Goal: Task Accomplishment & Management: Manage account settings

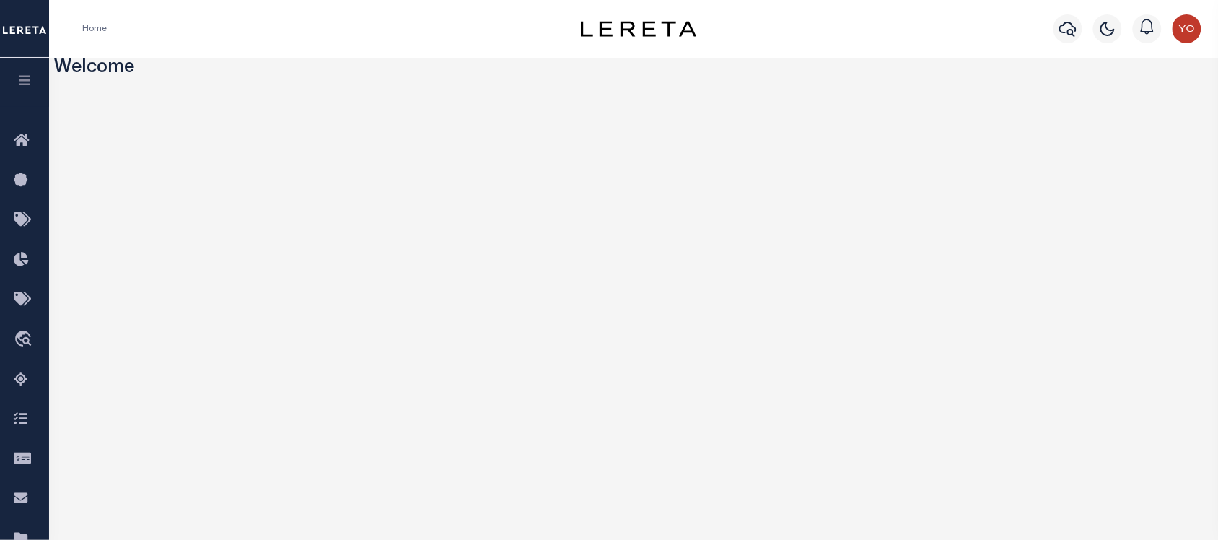
click at [22, 76] on icon "button" at bounding box center [25, 80] width 17 height 13
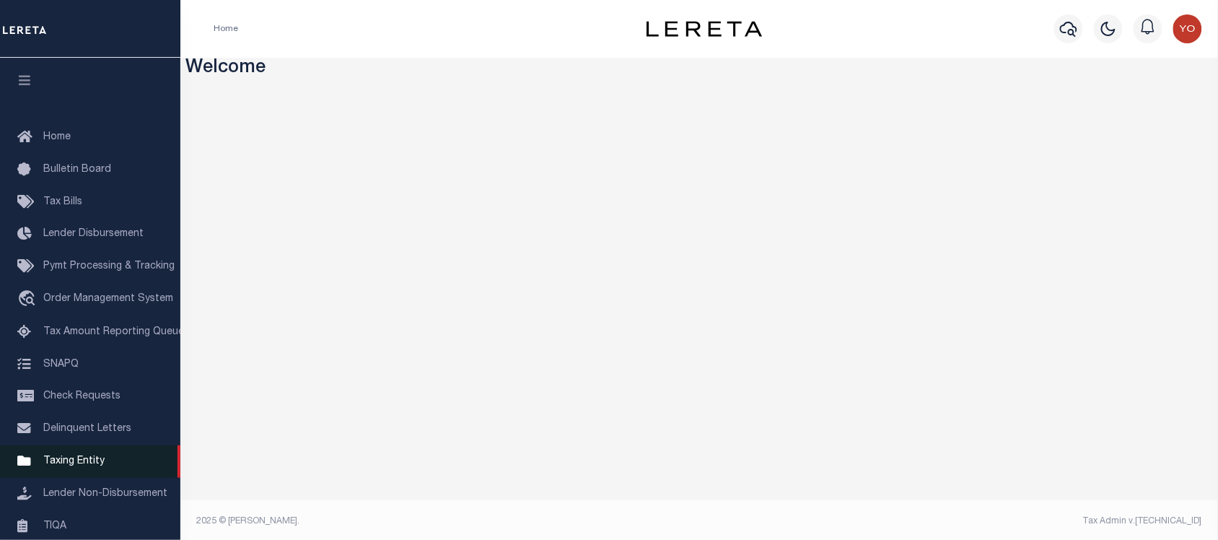
click at [84, 449] on link "Taxing Entity" at bounding box center [90, 461] width 180 height 32
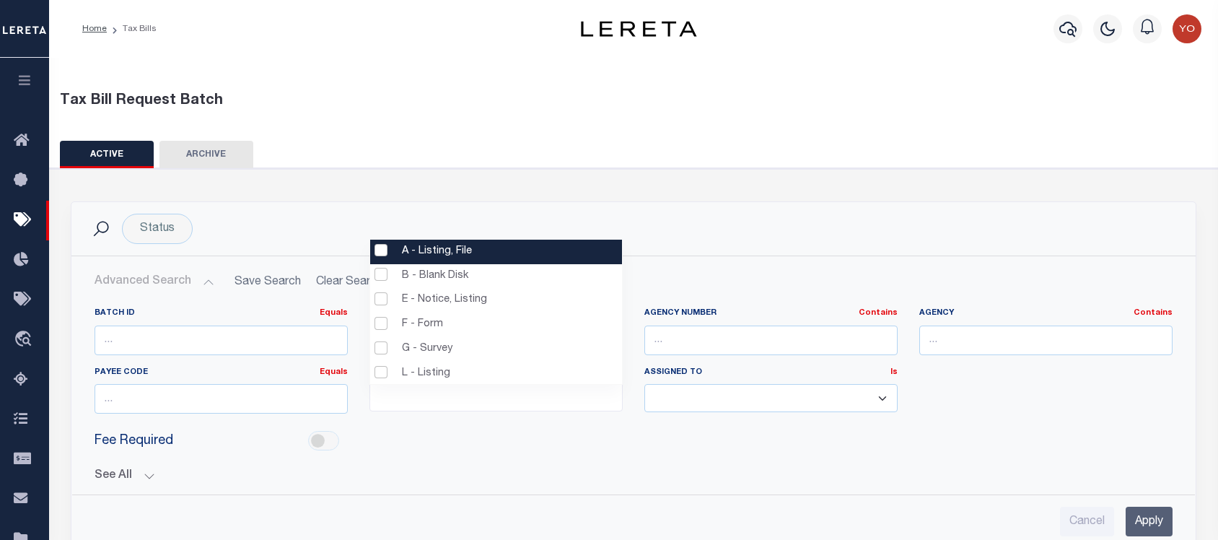
select select
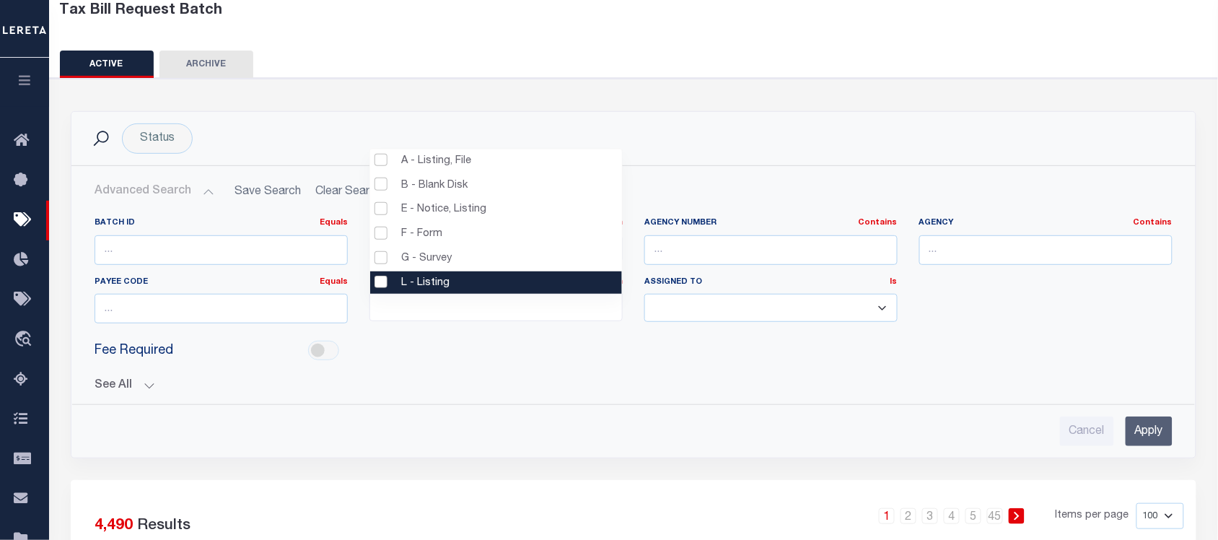
scroll to position [76, 0]
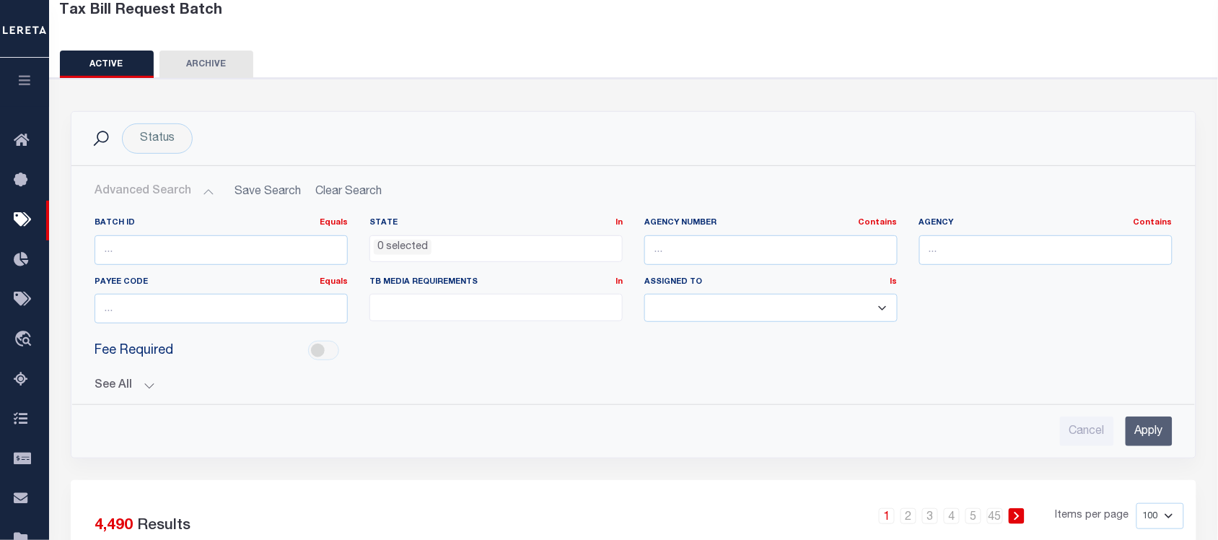
click at [695, 112] on div "Status Search" at bounding box center [633, 138] width 1124 height 53
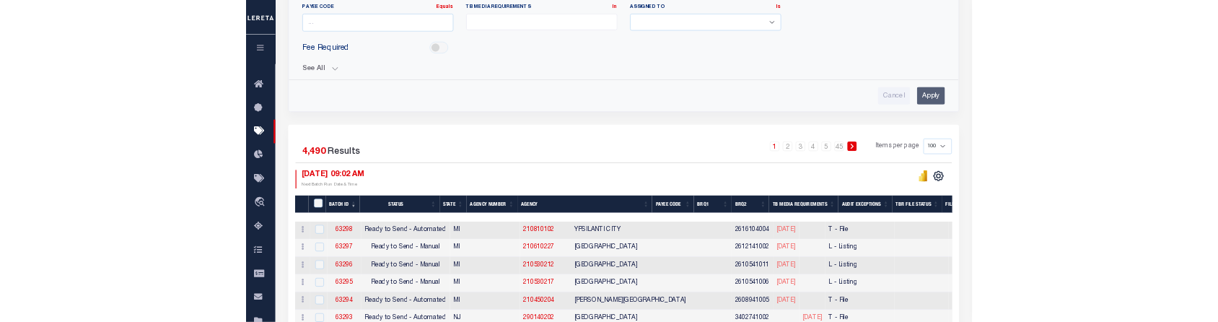
scroll to position [180, 0]
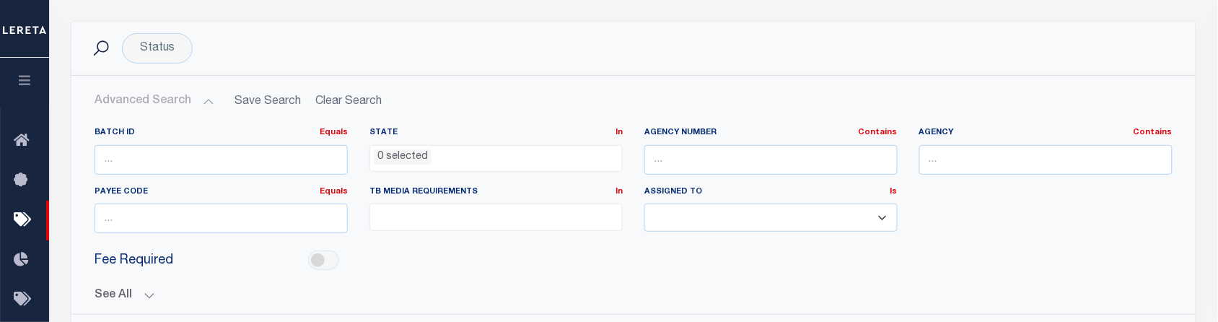
click at [498, 224] on ul at bounding box center [496, 213] width 252 height 19
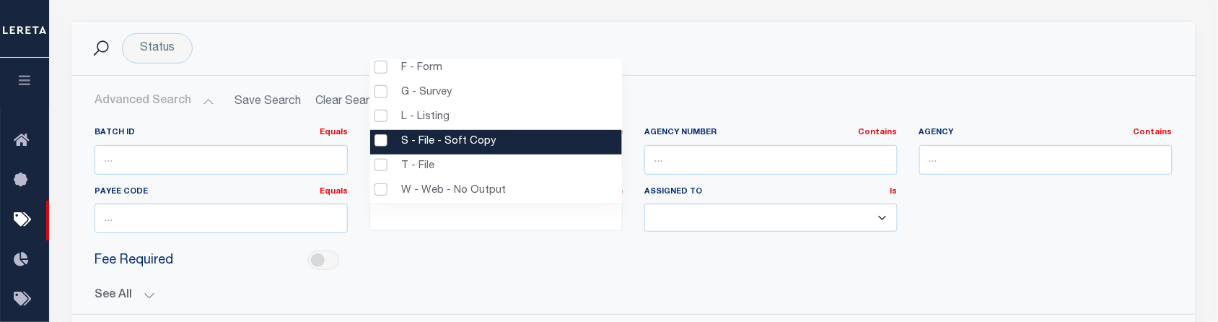
scroll to position [0, 0]
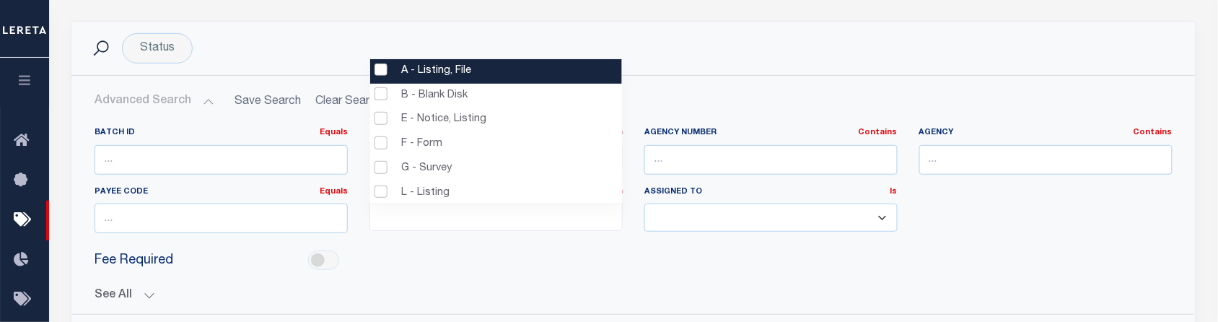
click at [379, 71] on li "A - Listing, File" at bounding box center [496, 71] width 252 height 25
select select "16"
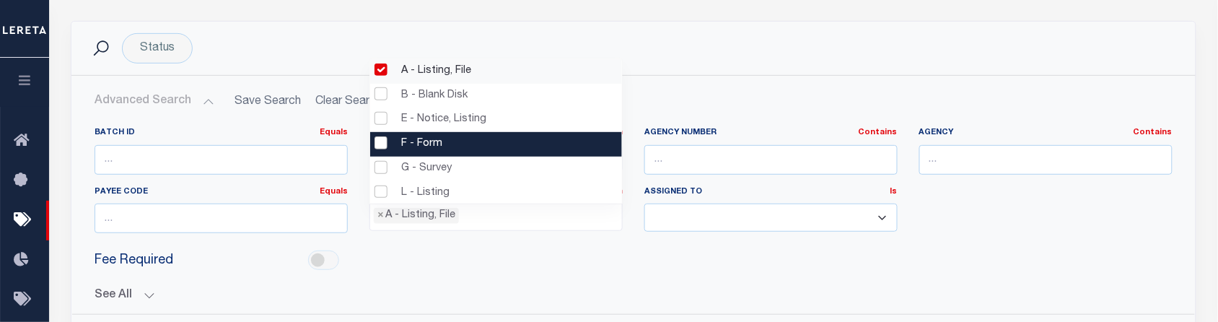
click at [377, 141] on li "F - Form" at bounding box center [496, 144] width 252 height 25
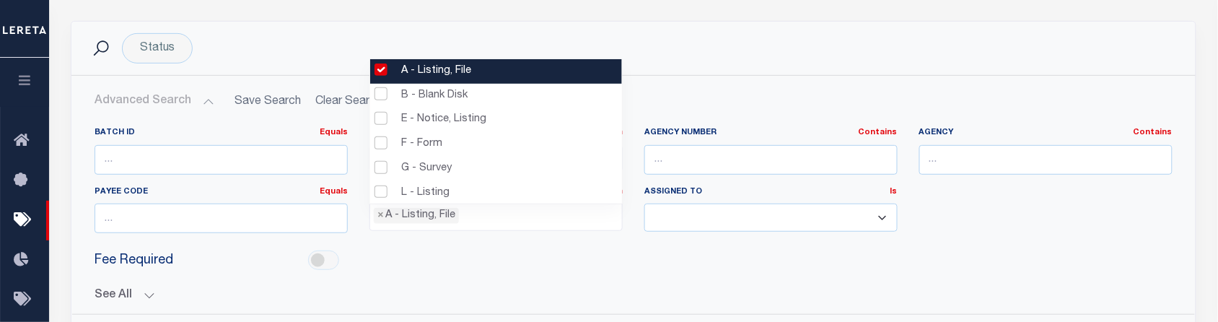
click at [379, 74] on li "A - Listing, File" at bounding box center [496, 71] width 252 height 25
select select
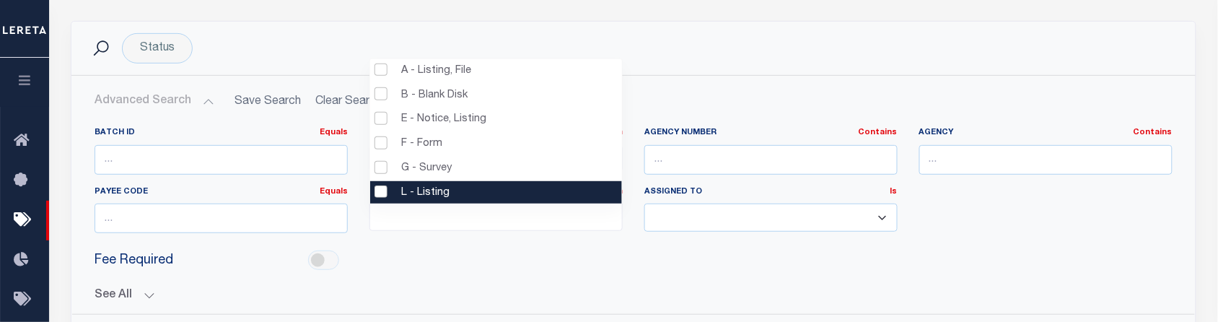
click at [512, 253] on div "Fee Required" at bounding box center [633, 261] width 1099 height 32
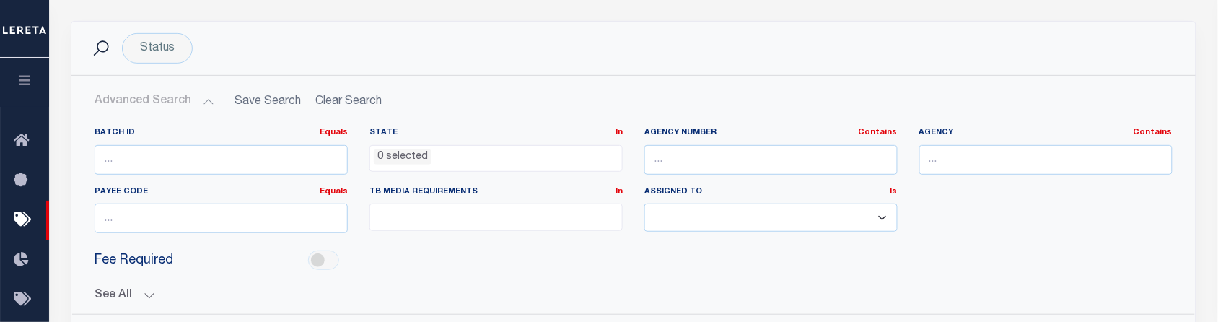
click at [498, 155] on ul "0 selected" at bounding box center [496, 155] width 252 height 19
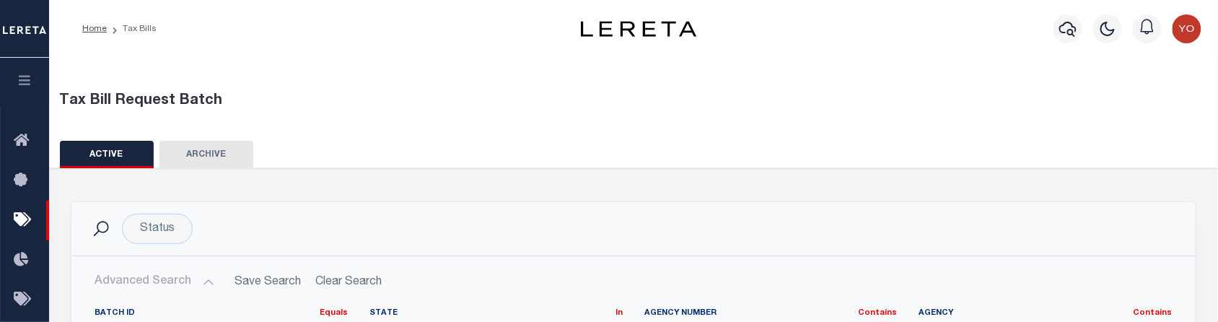
click at [719, 232] on div "Status Search" at bounding box center [633, 229] width 1101 height 30
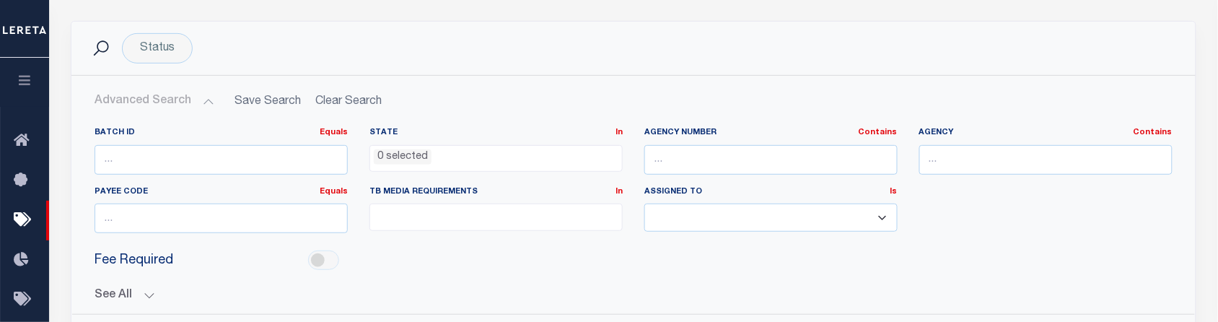
click at [478, 220] on ul at bounding box center [496, 213] width 252 height 19
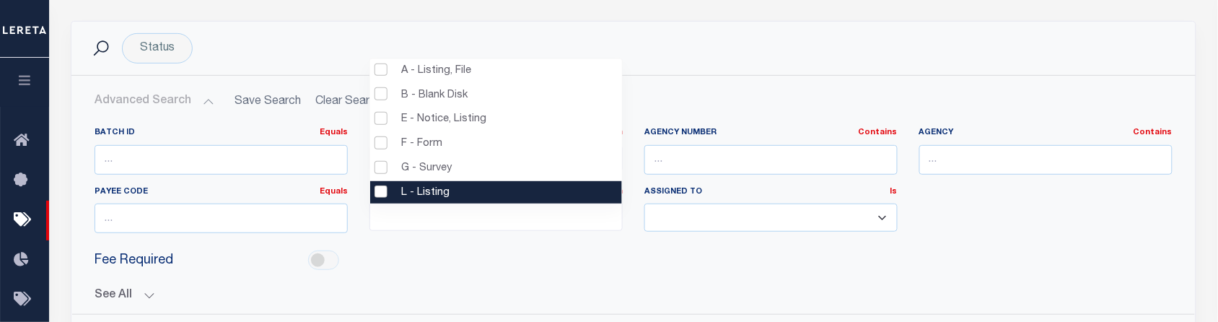
click at [463, 222] on ul at bounding box center [496, 213] width 252 height 19
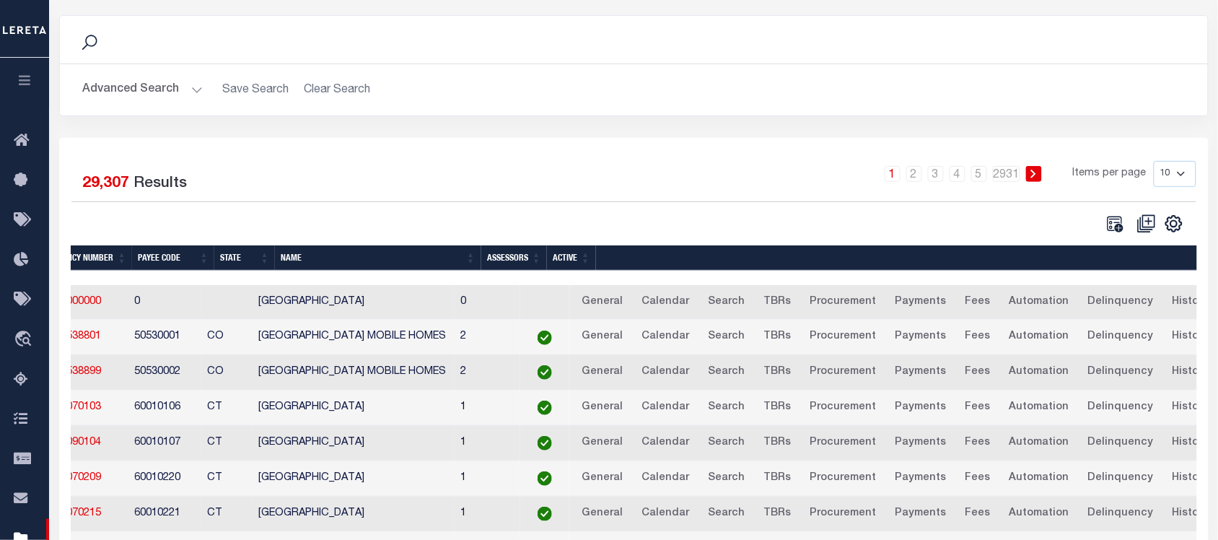
scroll to position [0, 109]
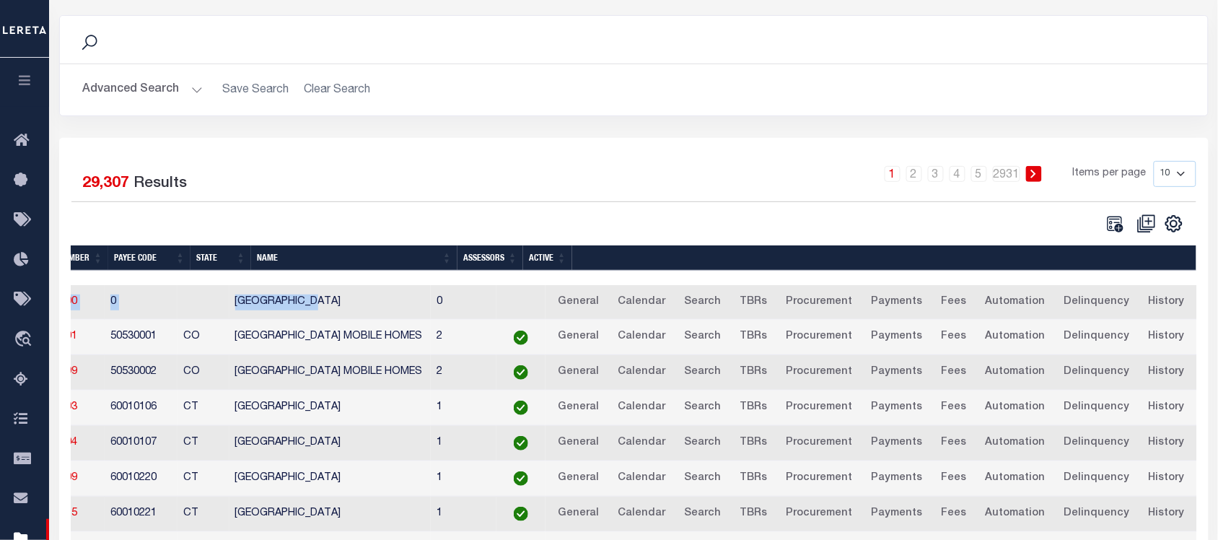
drag, startPoint x: 327, startPoint y: 286, endPoint x: 218, endPoint y: 286, distance: 108.9
click at [218, 286] on div "Agency Number Payee Code State Name Assessors Active AK AL AR AZ CA CO CT DC DE…" at bounding box center [634, 441] width 1126 height 392
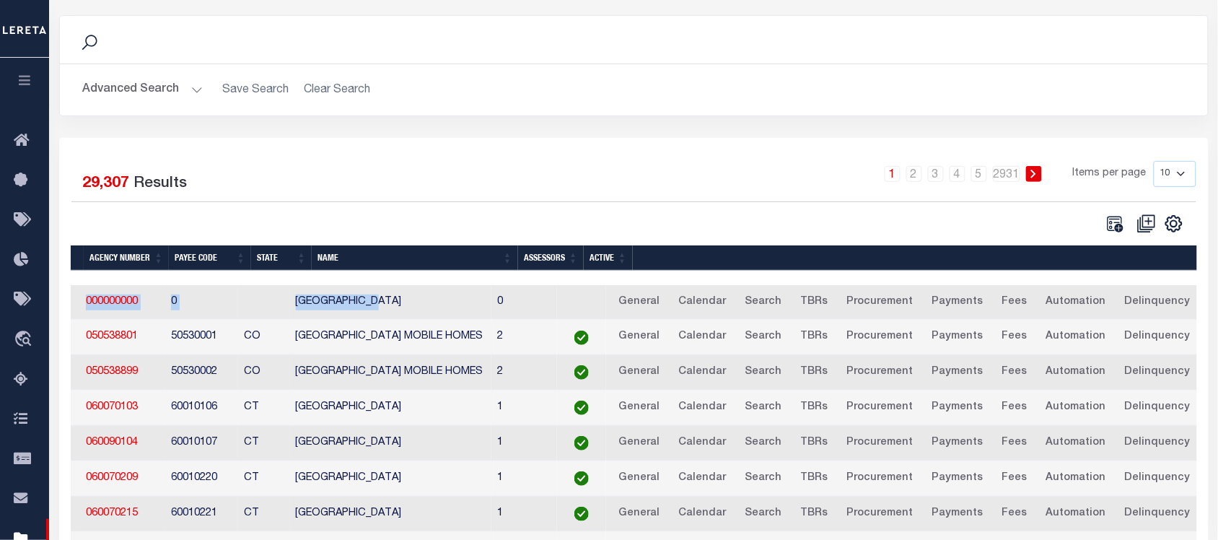
scroll to position [0, 29]
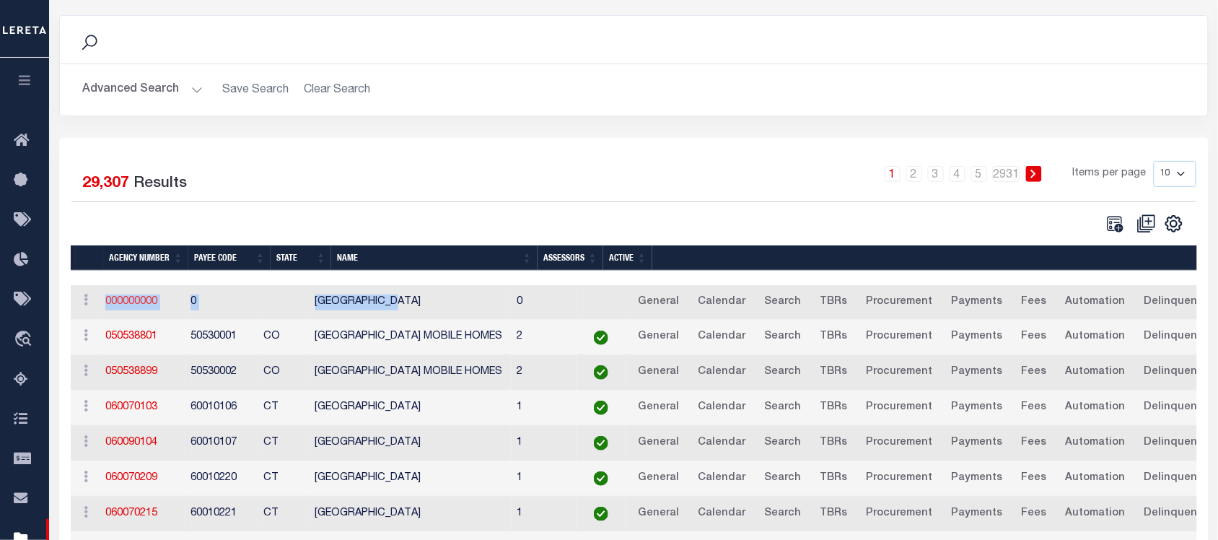
click at [128, 307] on link "000000000" at bounding box center [131, 301] width 52 height 10
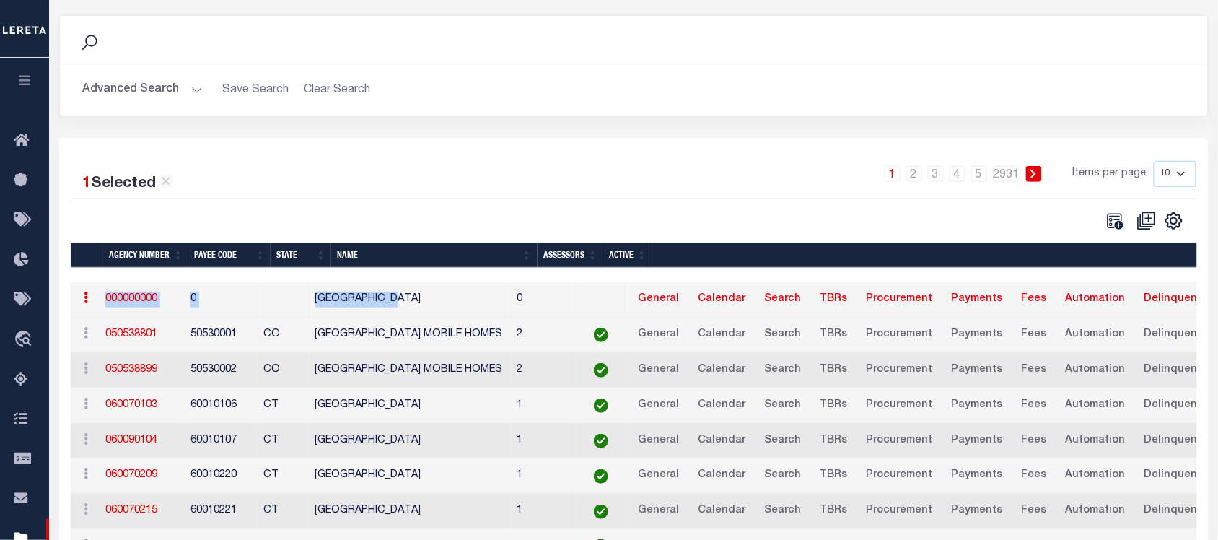
scroll to position [0, 0]
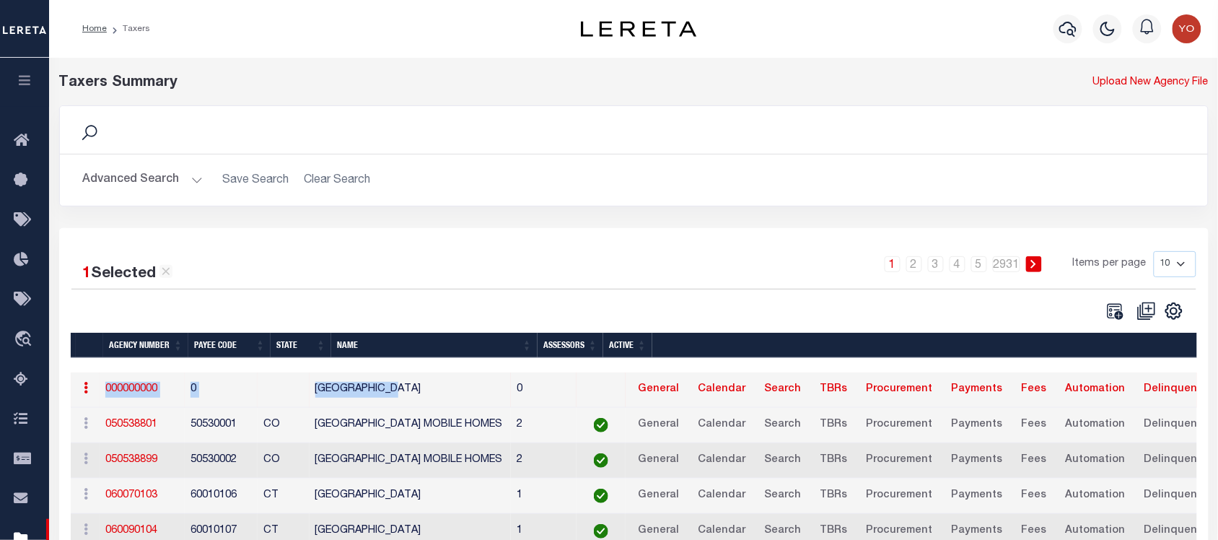
click at [22, 87] on icon "button" at bounding box center [25, 80] width 17 height 13
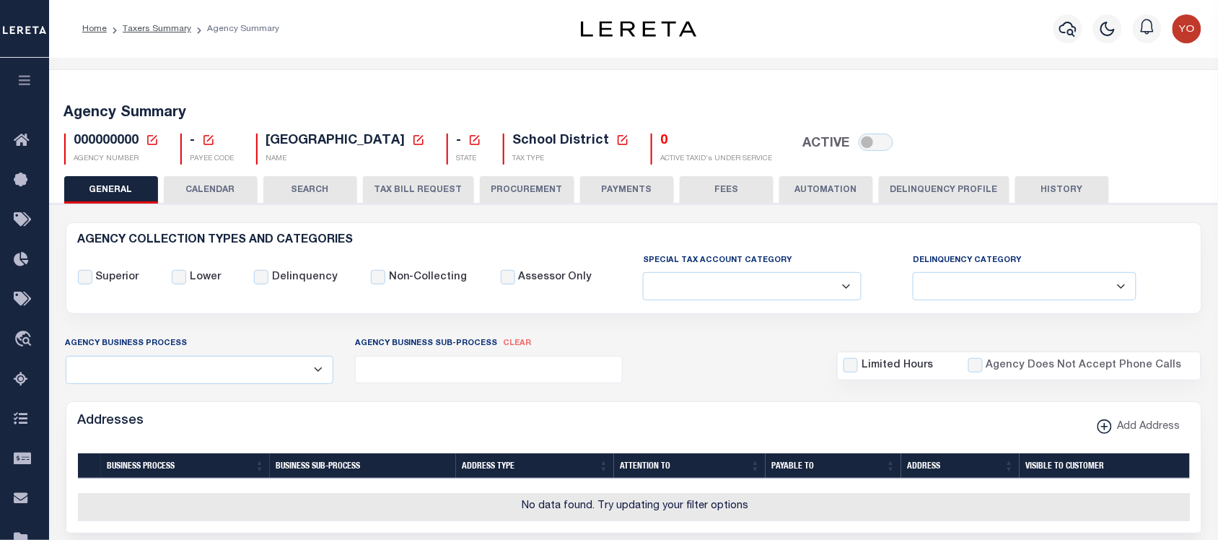
scroll to position [90, 0]
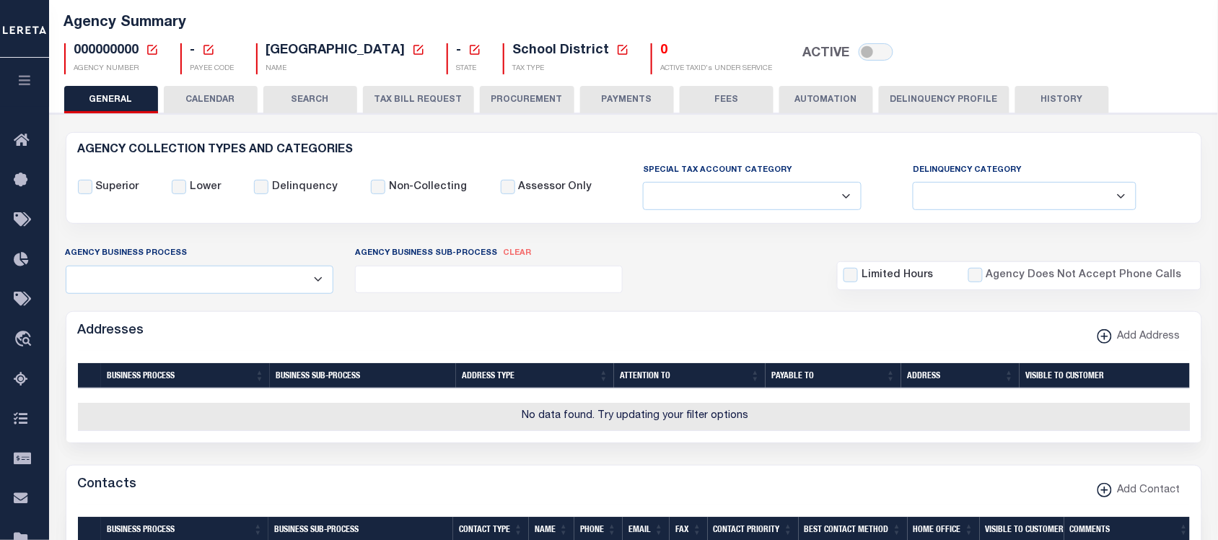
click at [458, 286] on ul at bounding box center [489, 275] width 267 height 19
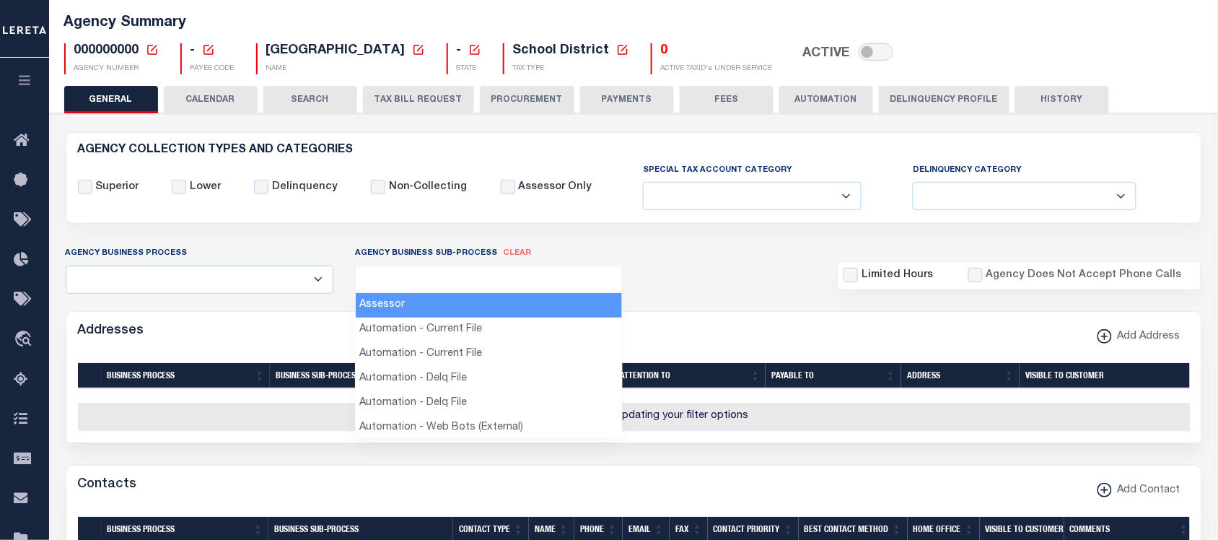
select select "33"
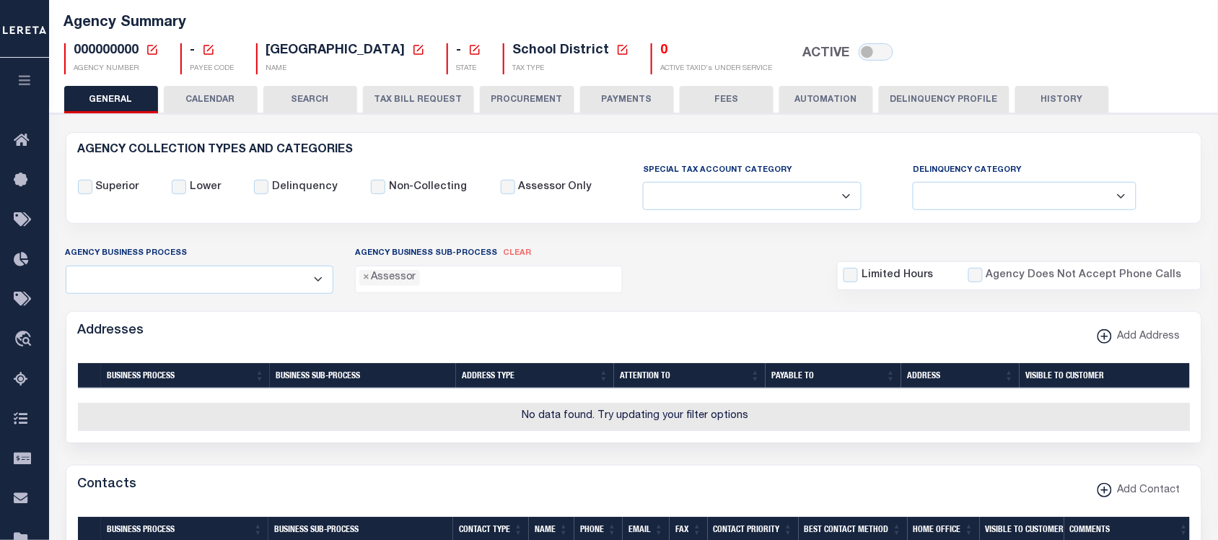
click at [488, 279] on ul "× Assessor" at bounding box center [489, 275] width 267 height 19
click at [590, 278] on ul "× Assessor × Automation - Current File" at bounding box center [489, 275] width 267 height 19
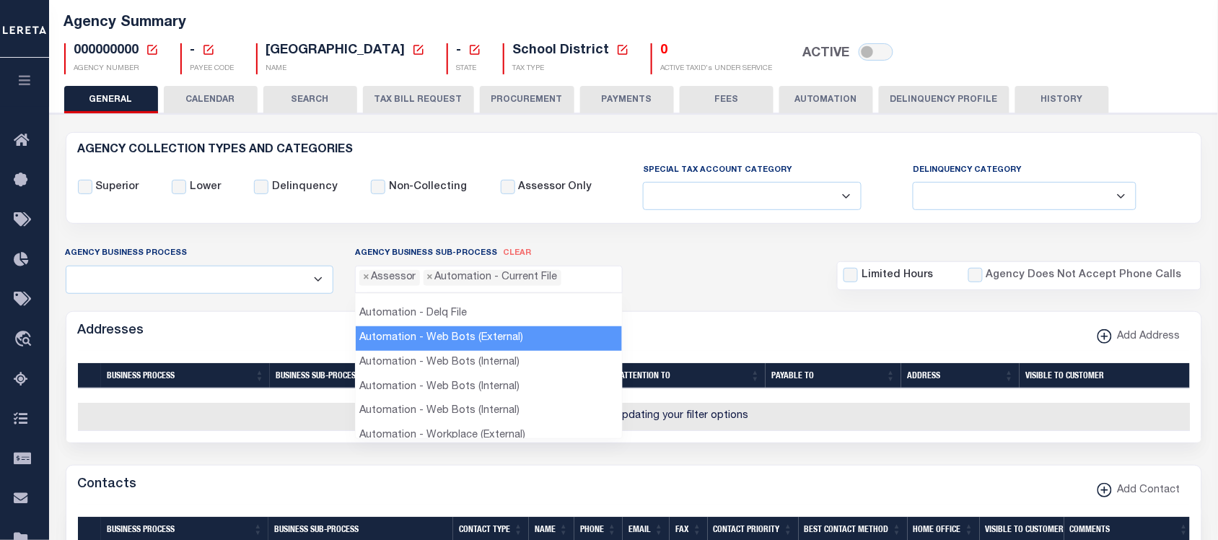
scroll to position [0, 0]
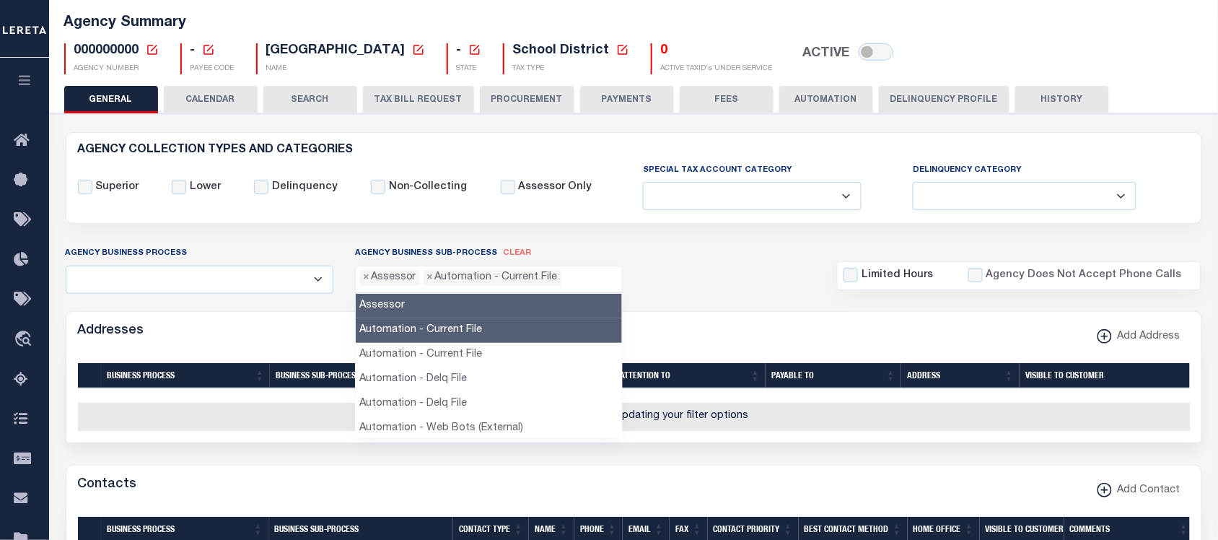
click at [506, 252] on span "clear" at bounding box center [517, 253] width 28 height 8
select select
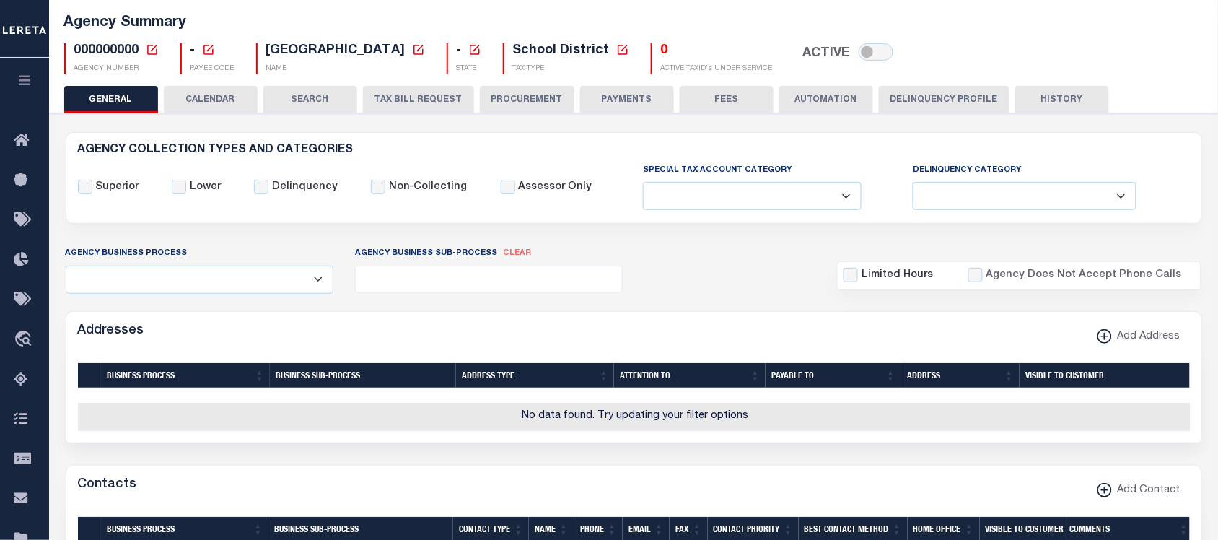
click at [453, 276] on ul at bounding box center [489, 275] width 267 height 19
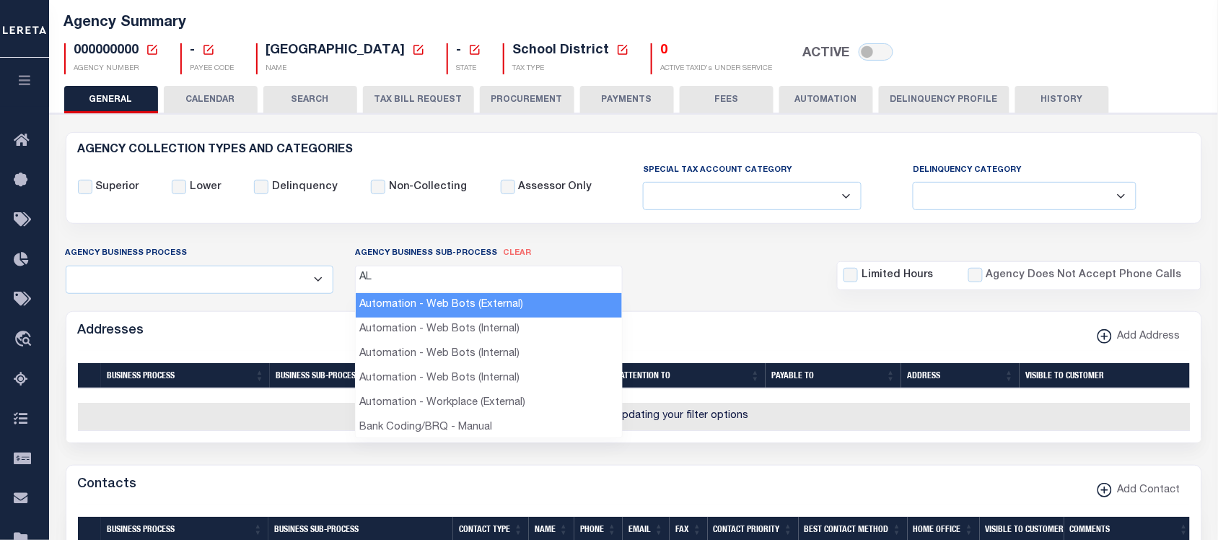
type input "ALL"
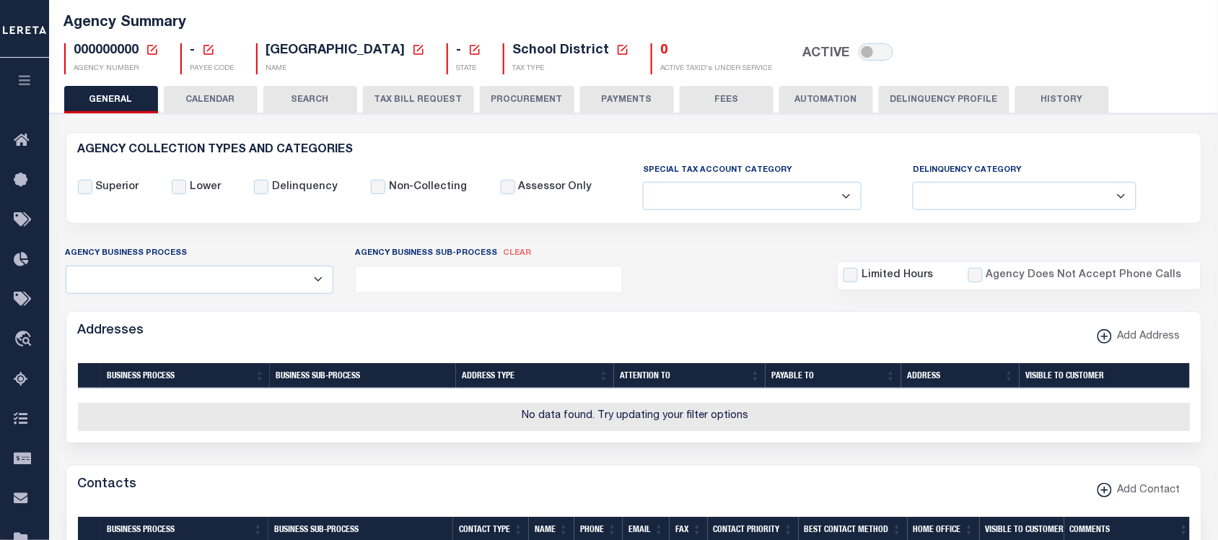
click at [276, 293] on select "All Automation Bill Request Delinquency Payment Delinquency Procurement Escrow …" at bounding box center [200, 279] width 268 height 28
click at [66, 267] on select "All Automation Bill Request Delinquency Payment Delinquency Procurement Escrow …" at bounding box center [200, 279] width 268 height 28
click at [206, 279] on select "All Automation Bill Request Delinquency Payment Delinquency Procurement Escrow …" at bounding box center [200, 279] width 268 height 28
select select "7"
click at [66, 267] on select "All Automation Bill Request Delinquency Payment Delinquency Procurement Escrow …" at bounding box center [200, 279] width 268 height 28
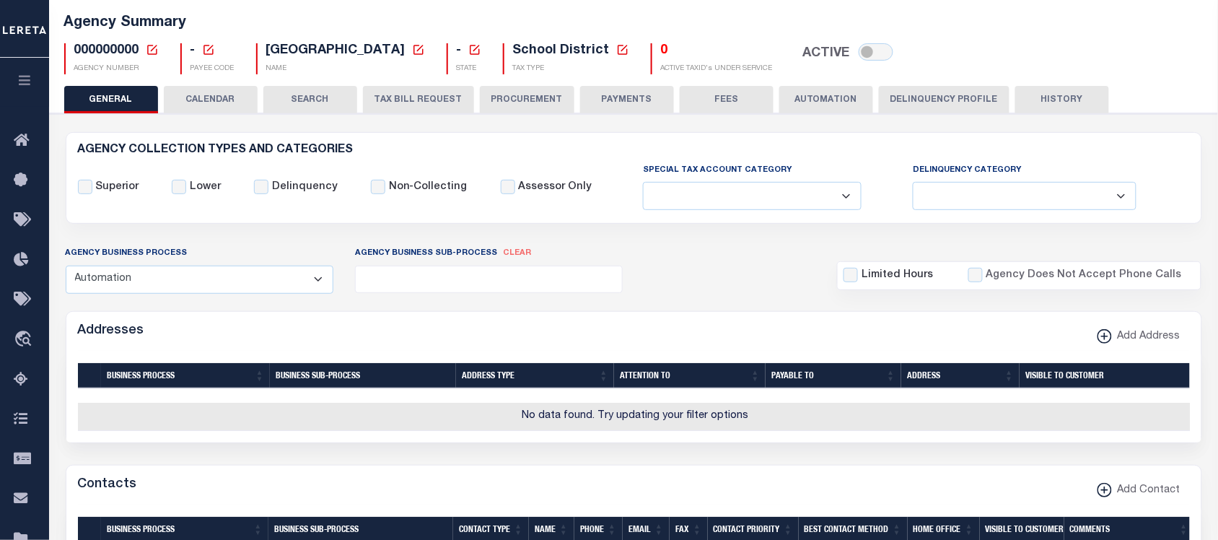
click at [208, 280] on select "All Automation Bill Request Delinquency Payment Delinquency Procurement Escrow …" at bounding box center [200, 279] width 268 height 28
select select
click at [66, 267] on select "All Automation Bill Request Delinquency Payment Delinquency Procurement Escrow …" at bounding box center [200, 279] width 268 height 28
click at [510, 261] on div "Agency Business Sub-Process clear Assessor Automation - Current File Automation…" at bounding box center [488, 269] width 289 height 48
click at [510, 255] on span "clear" at bounding box center [517, 253] width 28 height 8
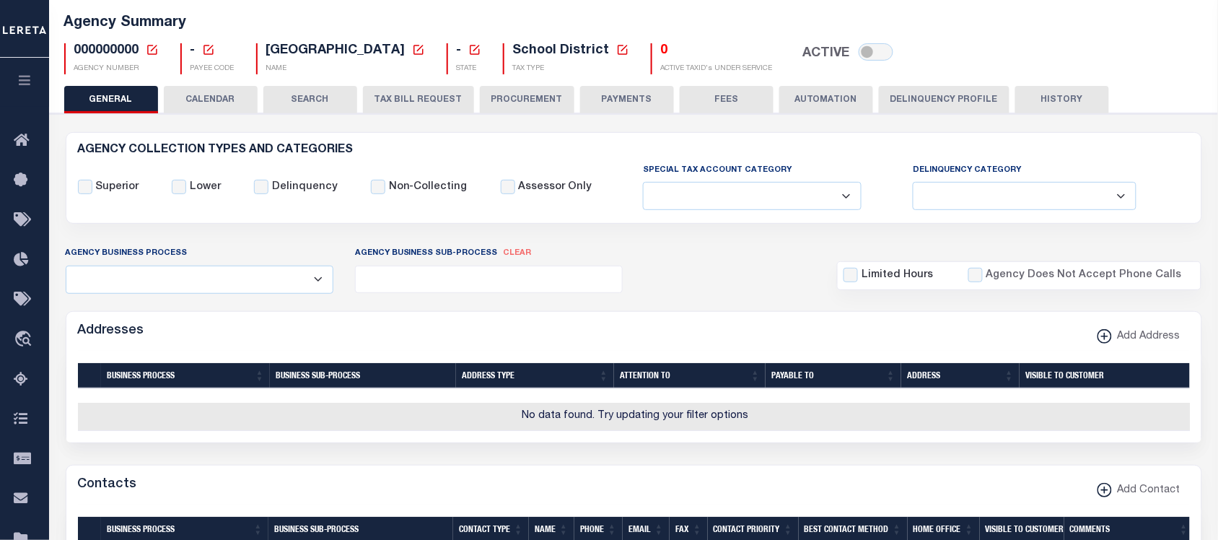
select select
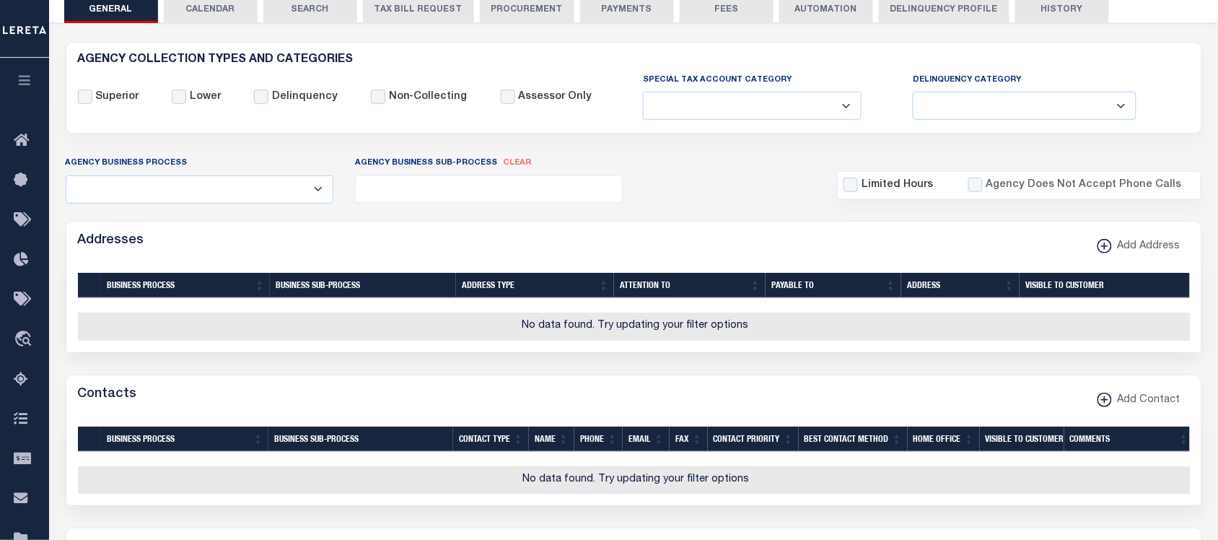
click at [804, 108] on select "Fully Supported Supported If Provided Supported If Provided, Delinquent Only Su…" at bounding box center [752, 106] width 219 height 28
click at [974, 99] on select "Delinquent Lien Sale Agency Delinquent Relevied Agency Delinquent Run Off Agenc…" at bounding box center [1024, 106] width 224 height 28
click at [762, 171] on div "Agency Business Process All Automation Bill Request Delinquency Payment Delinqu…" at bounding box center [634, 179] width 1158 height 48
click at [1010, 106] on select "Delinquent Lien Sale Agency Delinquent Relevied Agency Delinquent Run Off Agenc…" at bounding box center [1024, 106] width 224 height 28
click at [691, 185] on div "Agency Business Process All Automation Bill Request Delinquency Payment Delinqu…" at bounding box center [634, 179] width 1158 height 48
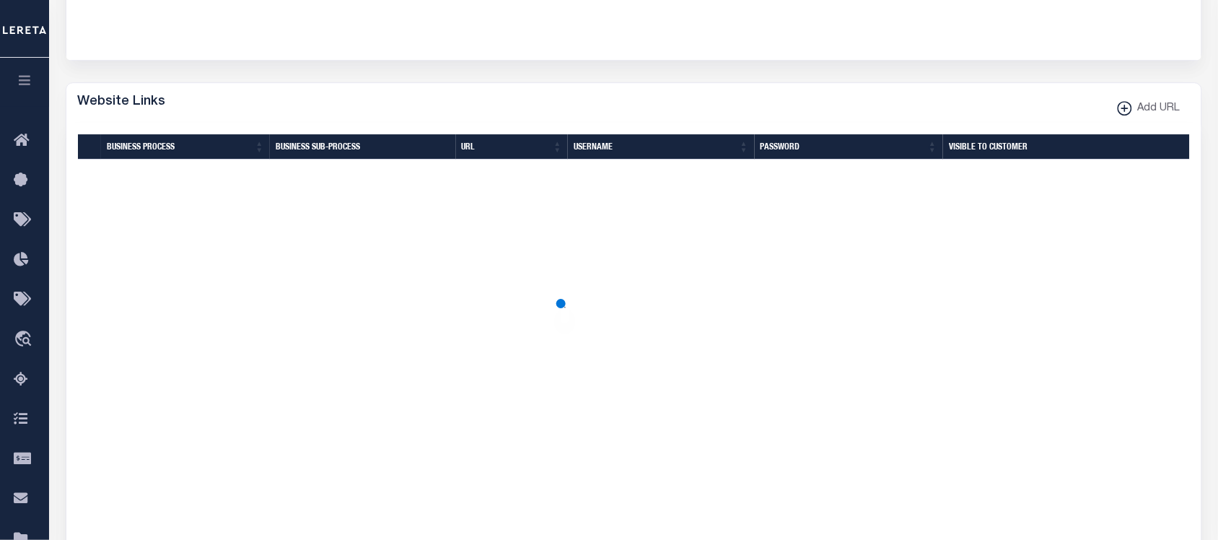
scroll to position [867, 0]
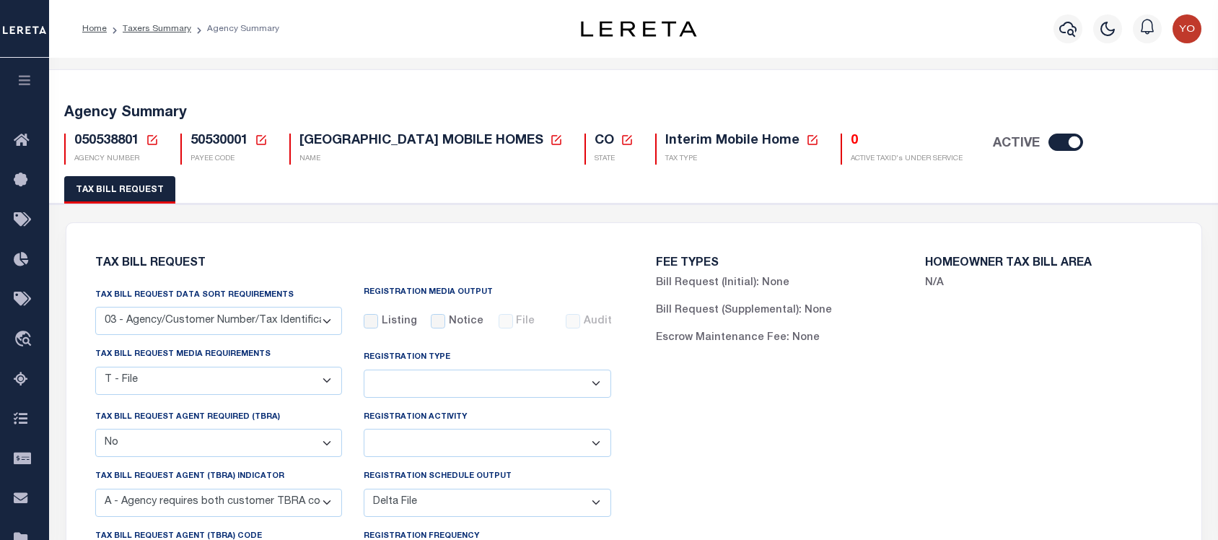
select select "27"
select select "22"
select select "false"
select select "9"
select select "2"
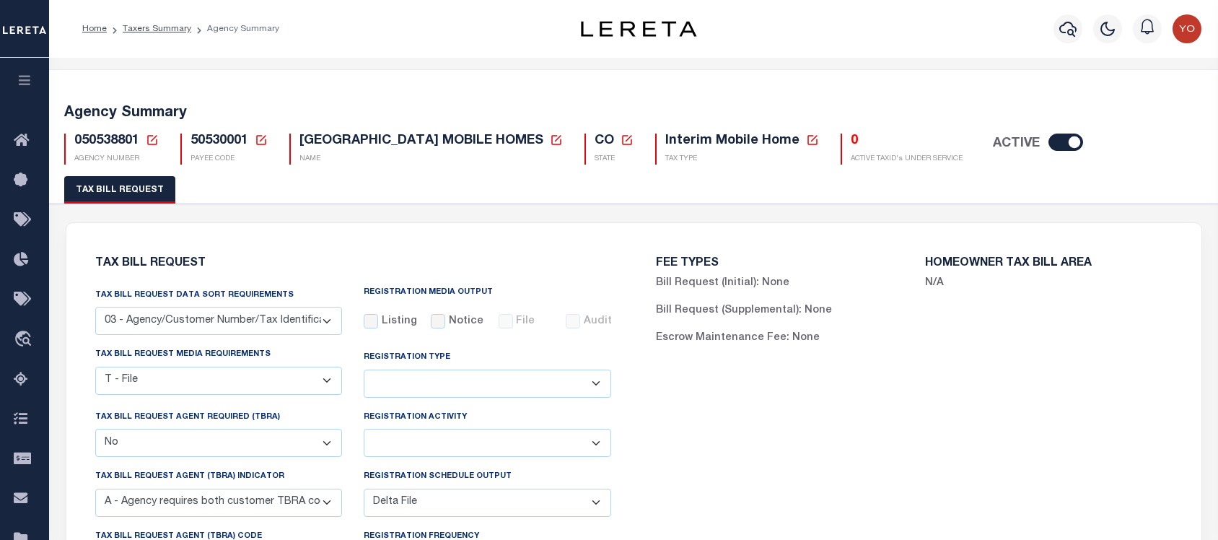
select select
select select "7803021001"
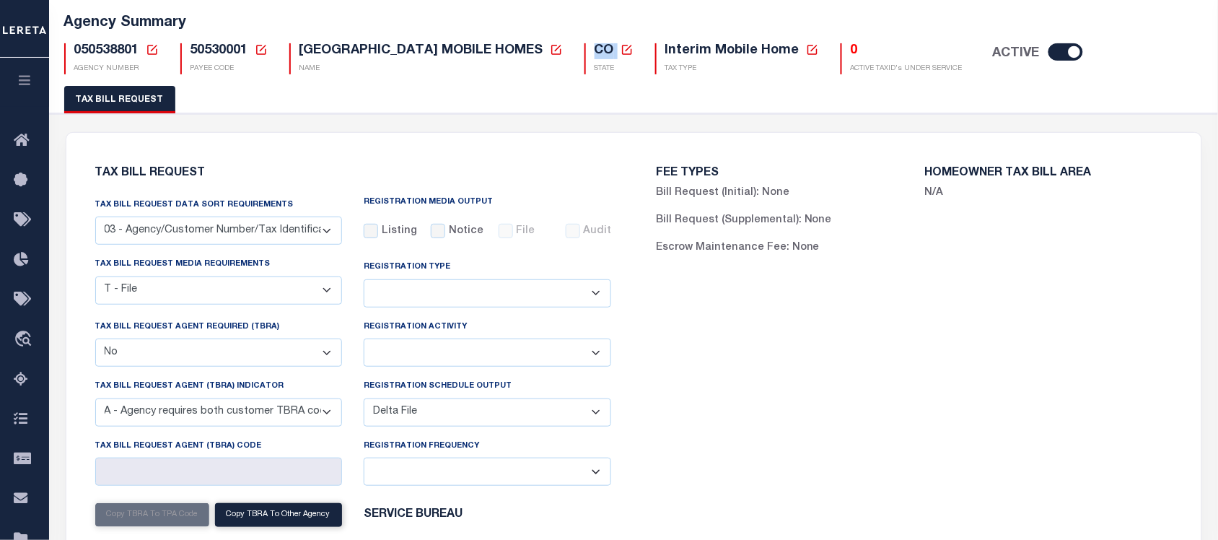
click at [444, 283] on select "Adds and Deletes Adds Only Deletes Only" at bounding box center [487, 293] width 247 height 28
click at [426, 350] on select "Installment Yearly" at bounding box center [487, 352] width 247 height 28
click at [296, 348] on select "Yes No" at bounding box center [218, 352] width 247 height 28
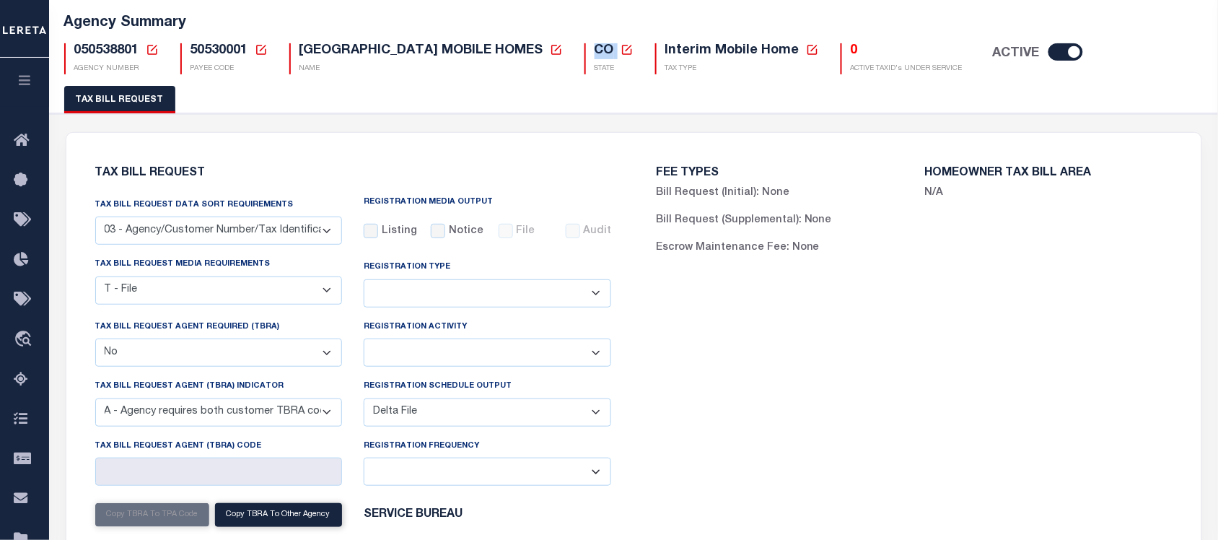
click at [286, 289] on select "A - Listing, File B - Blank Disk E - Notice, Listing F - Form G - Survey L - Li…" at bounding box center [218, 290] width 247 height 28
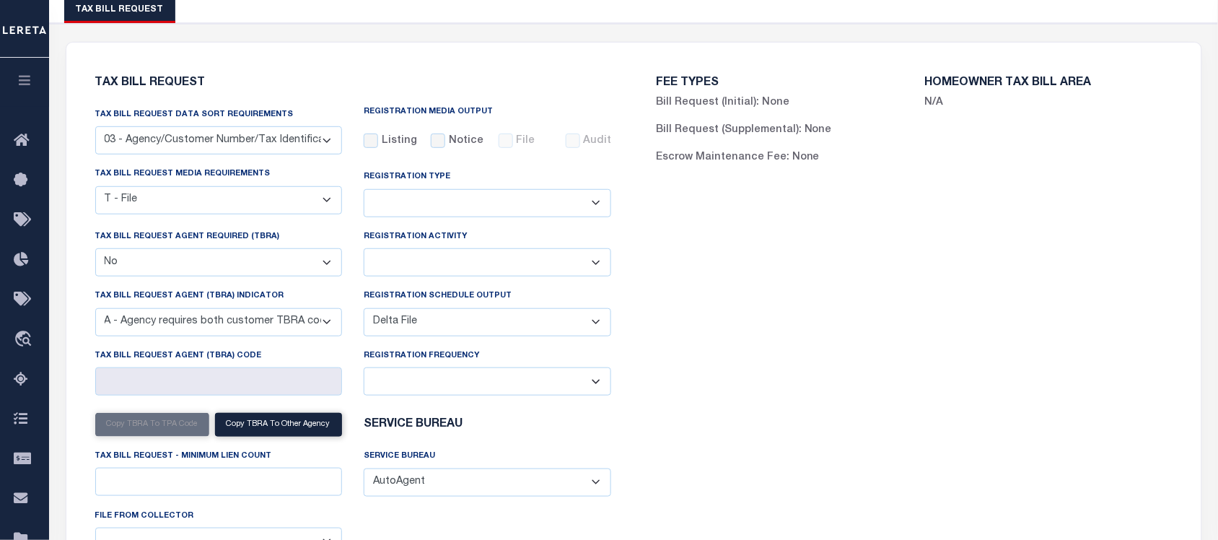
click at [333, 323] on select "A - Agency requires both customer TBRA code and LERETA TBRA code. B - Agency re…" at bounding box center [218, 322] width 247 height 28
click at [332, 323] on select "A - Agency requires both customer TBRA code and LERETA TBRA code. B - Agency re…" at bounding box center [218, 322] width 247 height 28
click at [437, 326] on select "Delta File Full File" at bounding box center [487, 322] width 247 height 28
click at [438, 379] on select "Daily Monthly - First Day of the Month Monthly - Last Day of the Month Monthly …" at bounding box center [487, 381] width 247 height 28
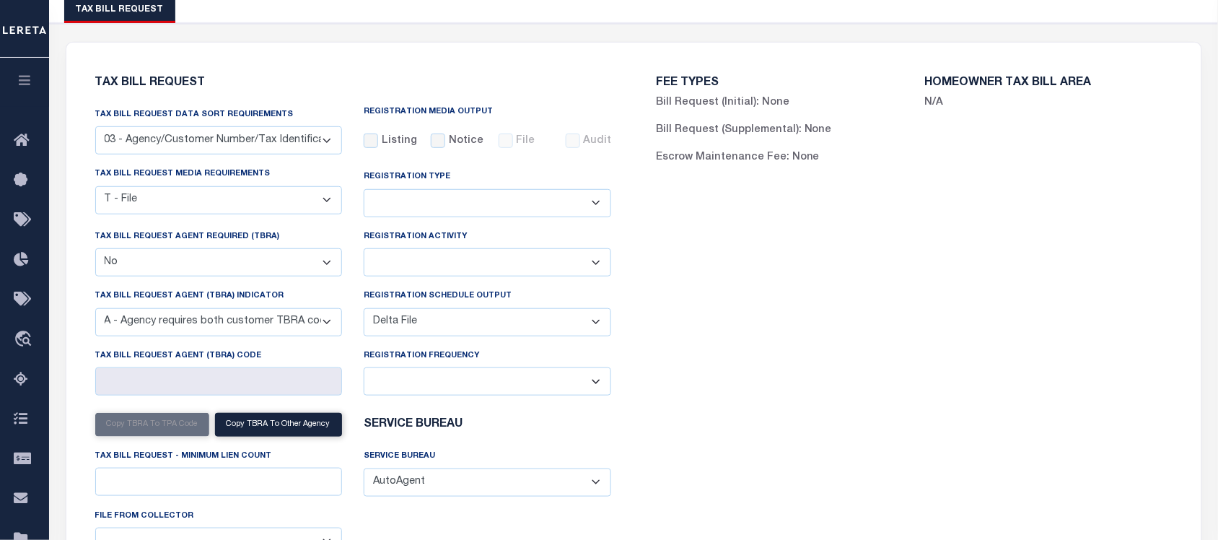
click at [439, 380] on select "Daily Monthly - First Day of the Month Monthly - Last Day of the Month Monthly …" at bounding box center [487, 381] width 247 height 28
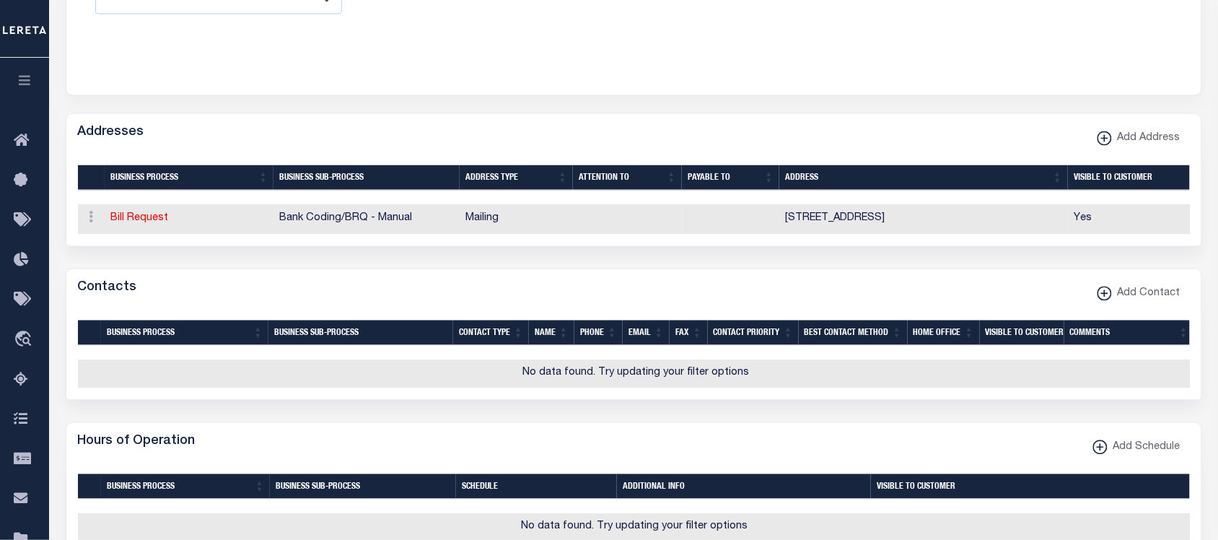
scroll to position [541, 0]
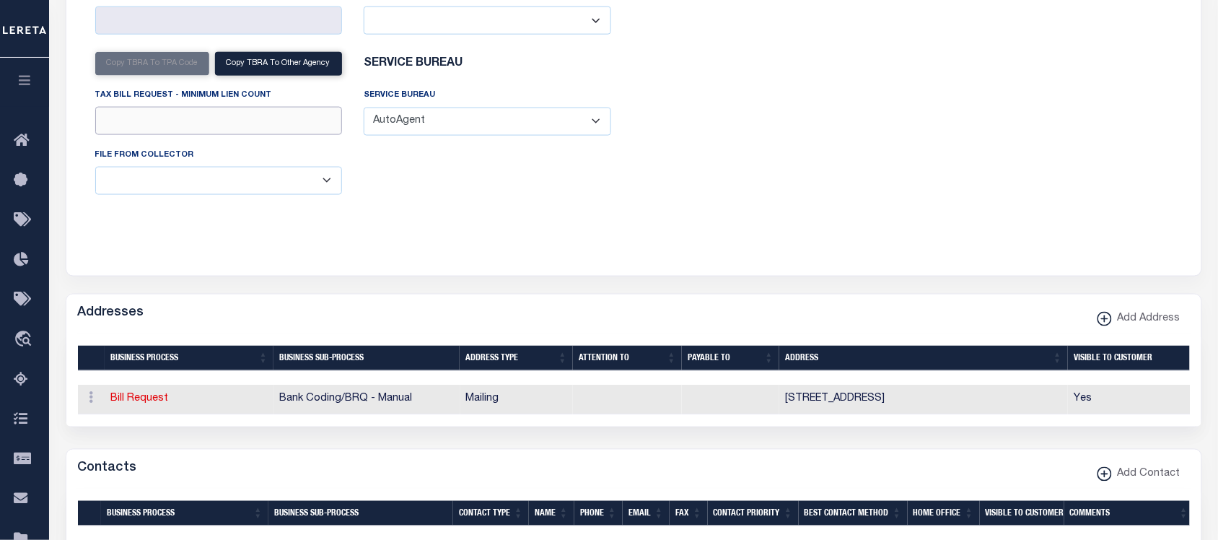
click at [232, 124] on input "Tax Bill Request - Minimum Lien Count" at bounding box center [218, 121] width 247 height 28
click at [510, 136] on select "ACC Taxes Ad Valorem Appraisal Assessments of the Southwest AutoAgent B & A Mun…" at bounding box center [487, 121] width 247 height 28
click at [502, 123] on select "ACC Taxes Ad Valorem Appraisal Assessments of the Southwest AutoAgent B & A Mun…" at bounding box center [487, 121] width 247 height 28
click at [496, 123] on select "ACC Taxes Ad Valorem Appraisal Assessments of the Southwest AutoAgent B & A Mun…" at bounding box center [487, 121] width 247 height 28
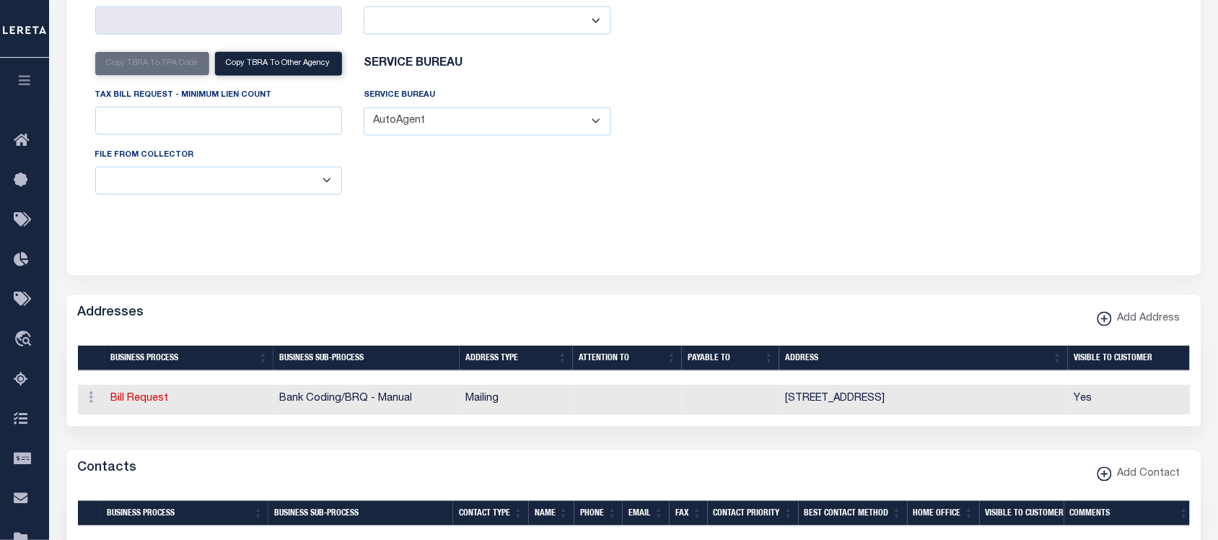
click at [321, 182] on select "B - Agency provides Full file at 1st Inst, only Open file at subsequent install…" at bounding box center [218, 181] width 247 height 28
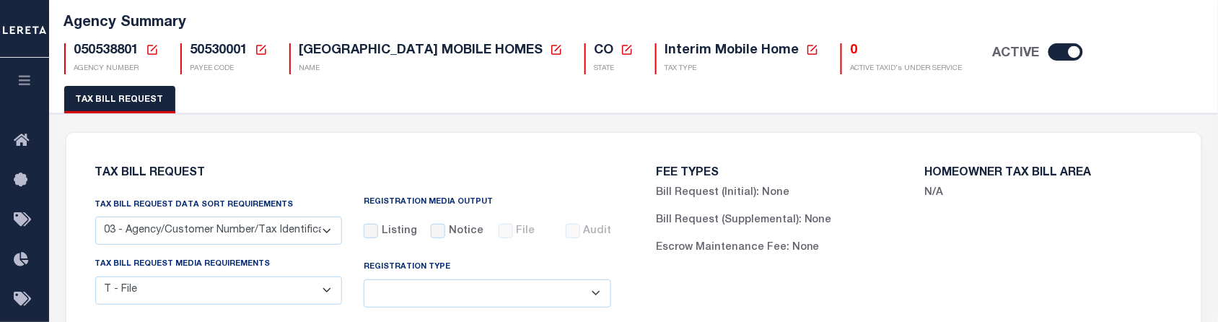
scroll to position [180, 0]
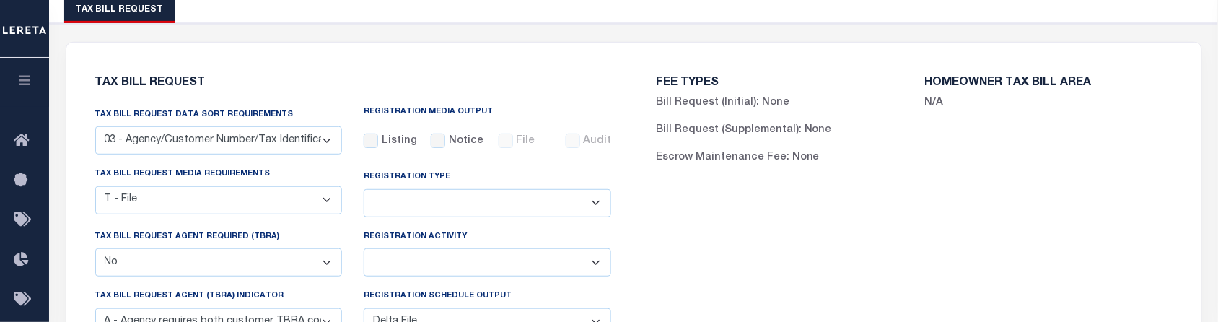
click at [267, 149] on select "01 - Agency/Tax Identification Number 02 - Agency/Lien Description/Tax Identifi…" at bounding box center [218, 140] width 247 height 28
click at [285, 141] on select "01 - Agency/Tax Identification Number 02 - Agency/Lien Description/Tax Identifi…" at bounding box center [218, 140] width 247 height 28
click at [467, 206] on select "Adds and Deletes Adds Only Deletes Only" at bounding box center [487, 203] width 247 height 28
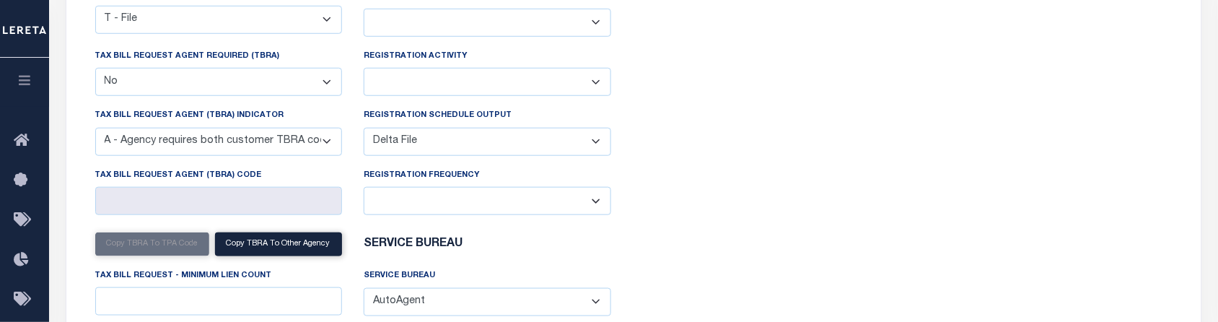
click at [586, 88] on select "Installment Yearly" at bounding box center [487, 82] width 247 height 28
click at [674, 90] on div "FEE TYPES Bill Request (Initial): None Bill Request (Supplemental): None Escrow…" at bounding box center [913, 151] width 561 height 542
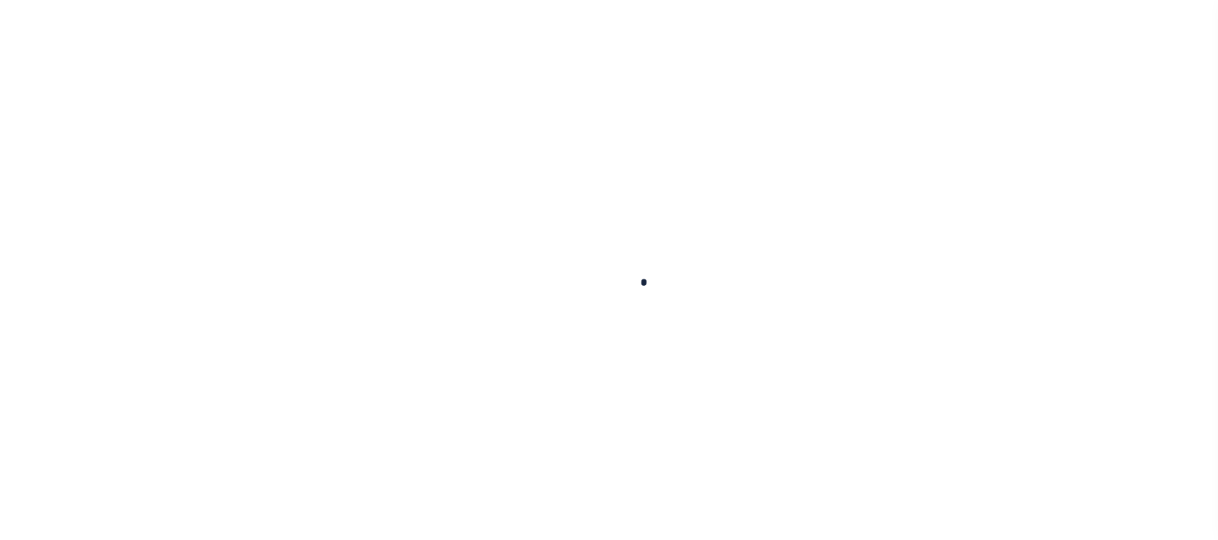
select select
checkbox input "false"
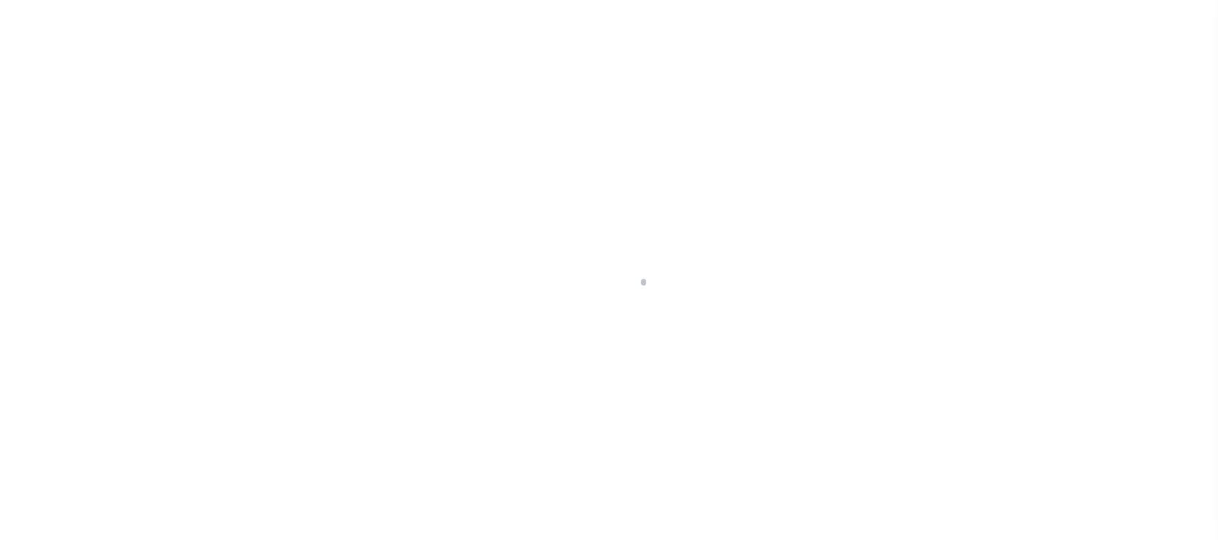
checkbox input "false"
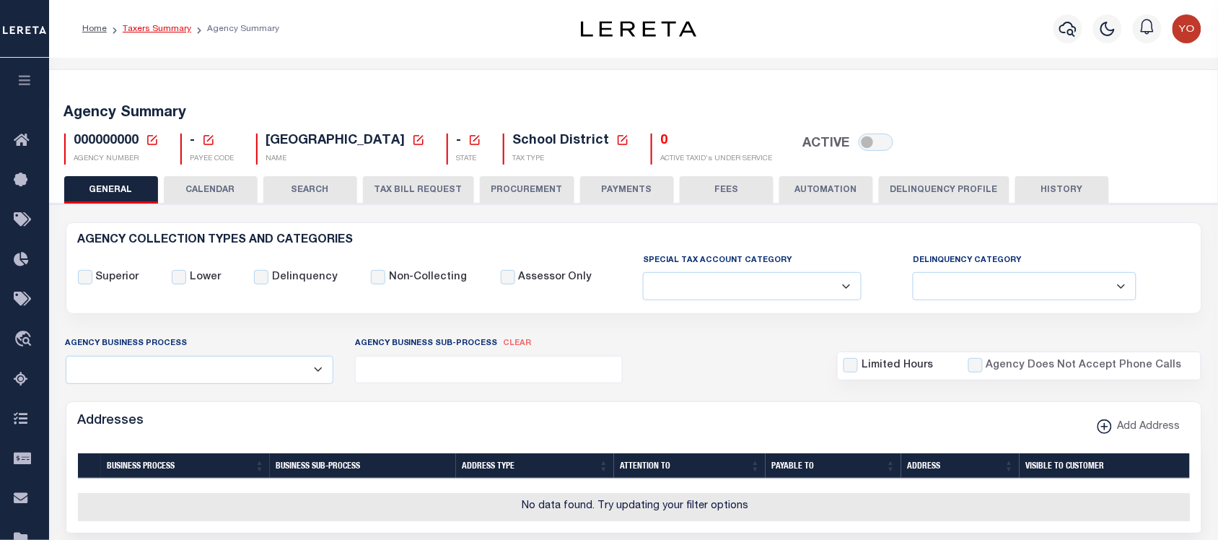
click at [157, 29] on link "Taxers Summary" at bounding box center [157, 29] width 69 height 9
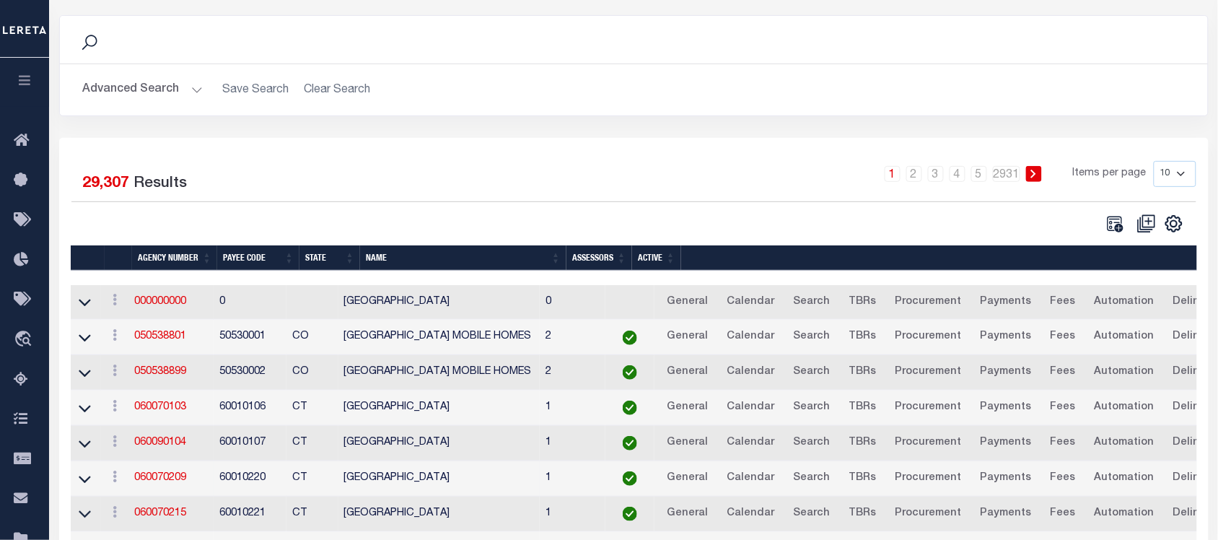
scroll to position [180, 0]
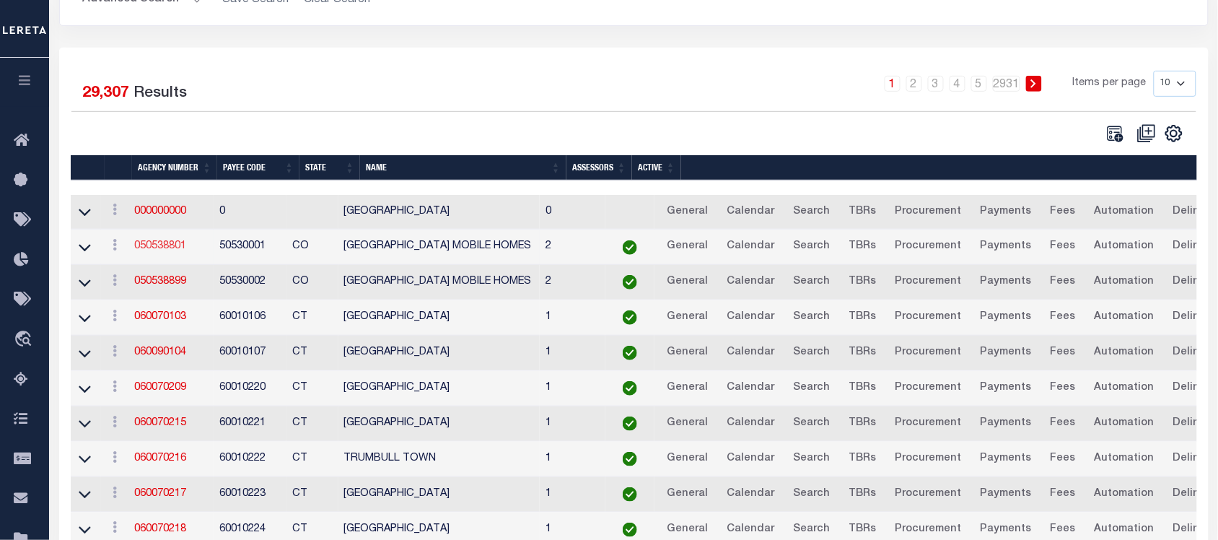
click at [153, 242] on td "050538801" at bounding box center [170, 246] width 85 height 35
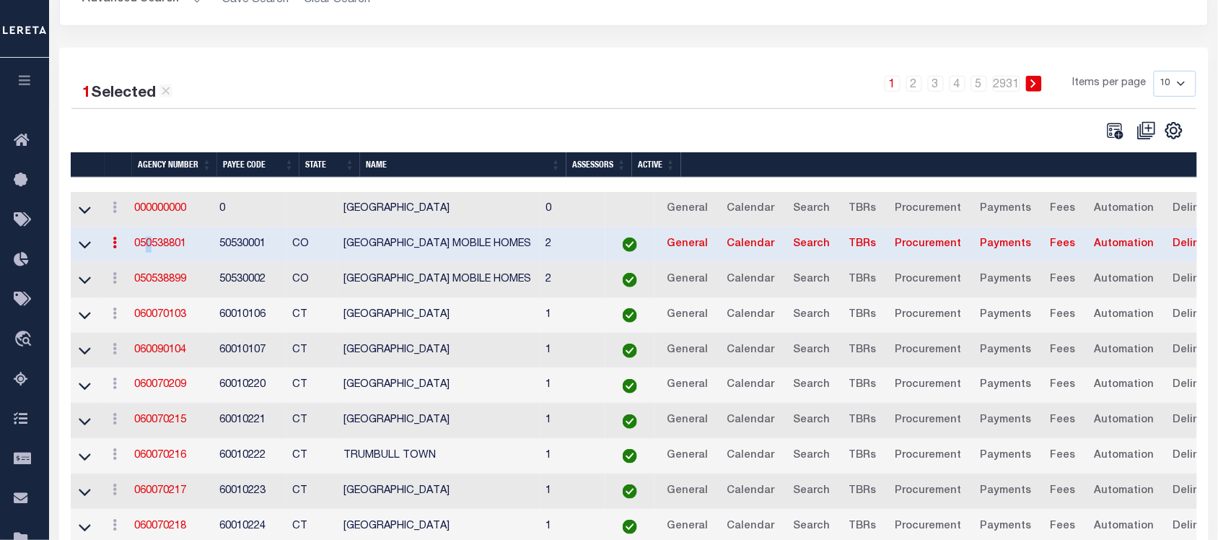
click at [159, 247] on link "050538801" at bounding box center [160, 244] width 52 height 10
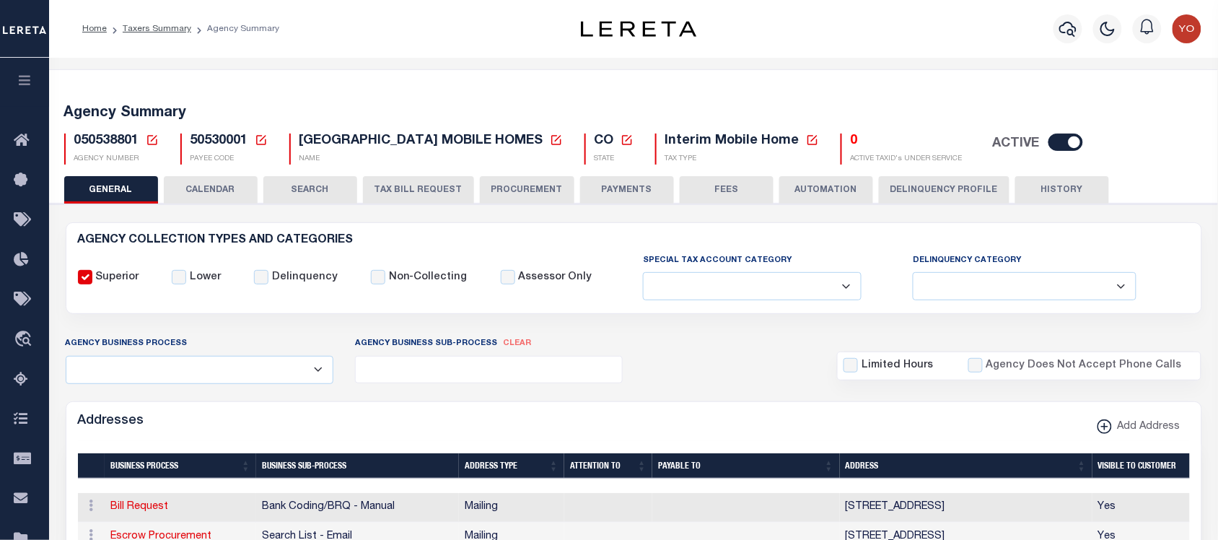
scroll to position [90, 0]
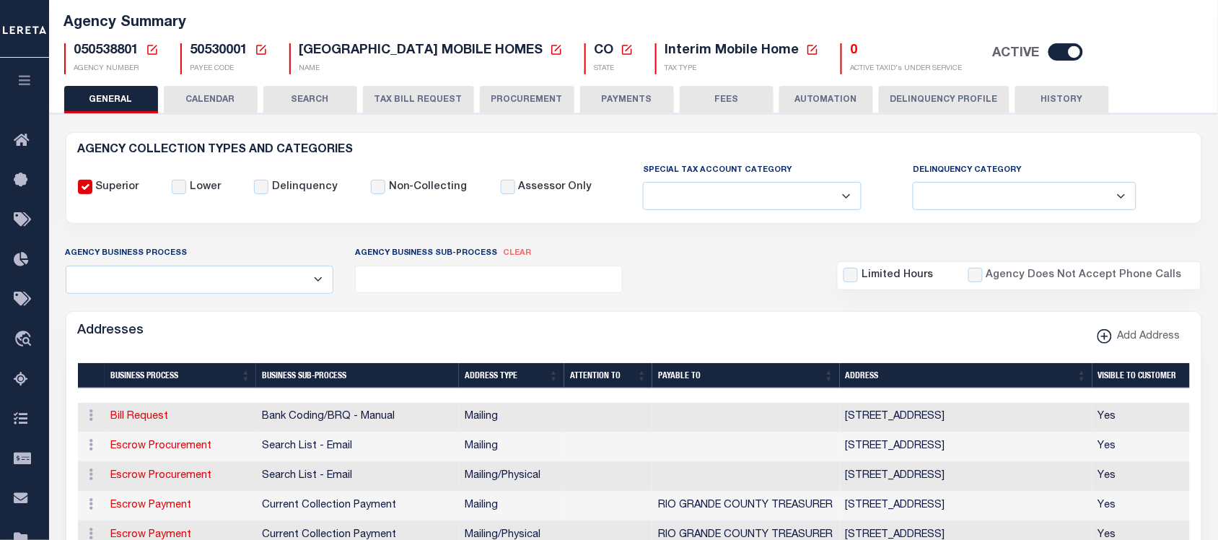
click at [440, 283] on ul at bounding box center [489, 275] width 267 height 19
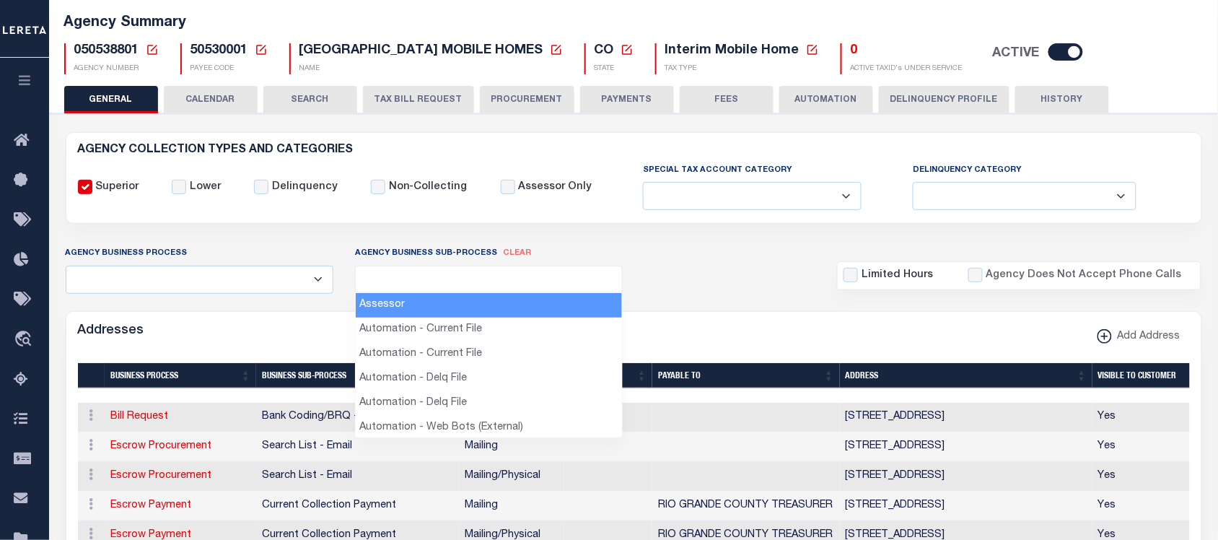
select select "33"
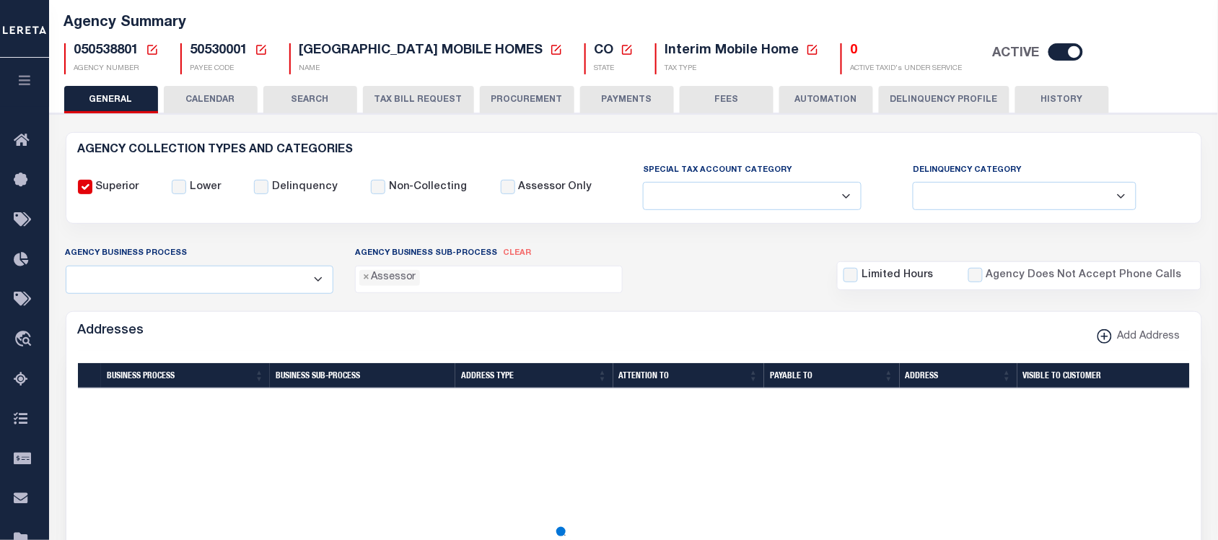
click at [411, 280] on li "× Assessor" at bounding box center [389, 278] width 61 height 16
click at [460, 276] on li "× Automation - Current File" at bounding box center [492, 278] width 138 height 16
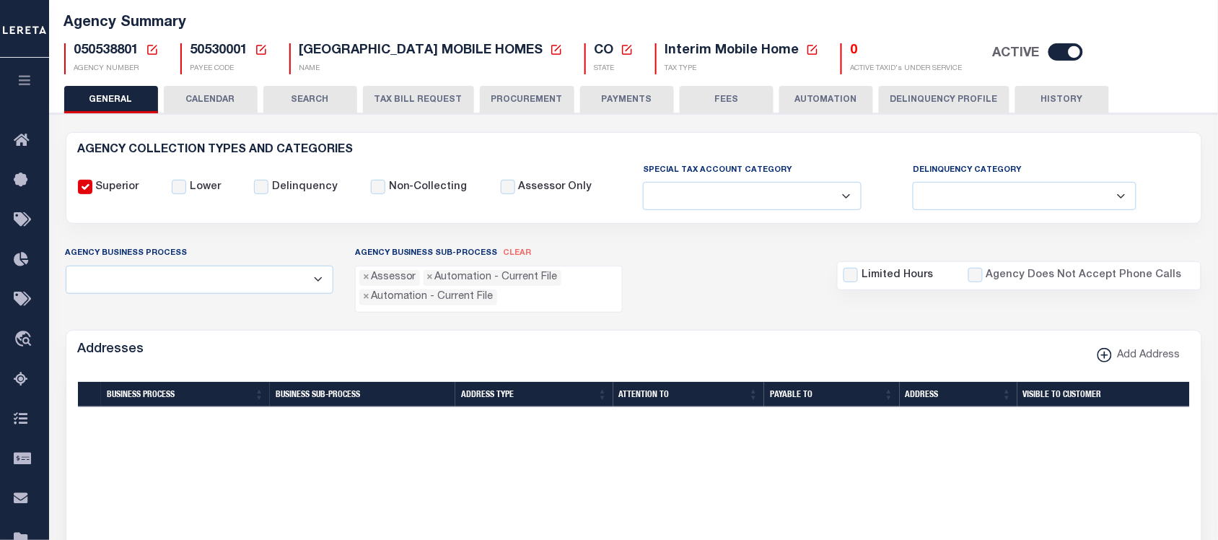
click at [491, 286] on li "× Automation - Current File" at bounding box center [492, 278] width 138 height 16
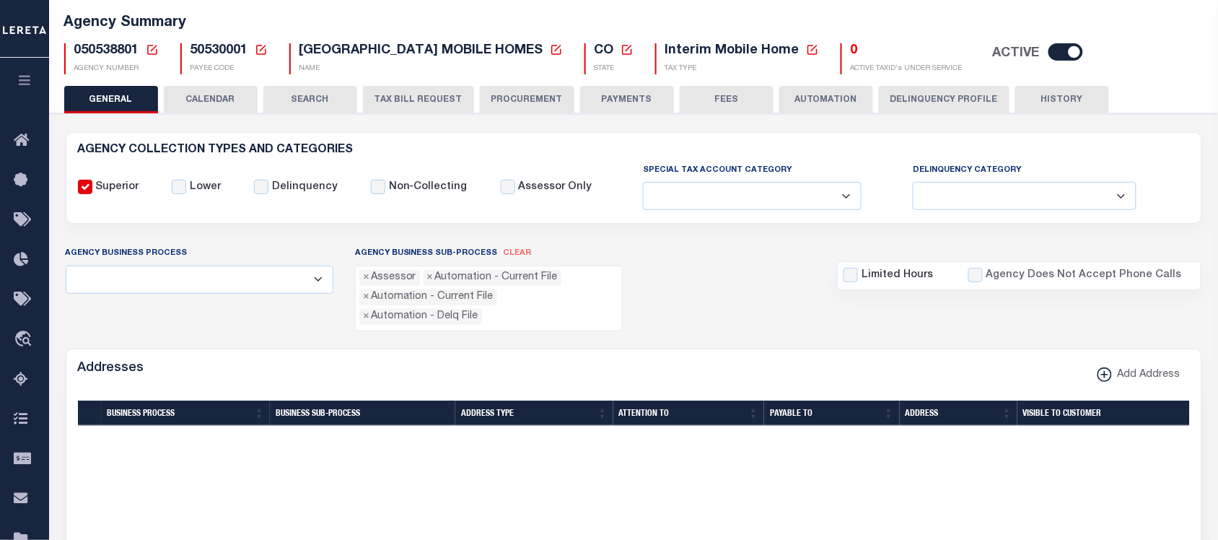
click at [501, 302] on ul "× Assessor × Automation - Current File × Automation - Current File × Automation…" at bounding box center [489, 295] width 267 height 58
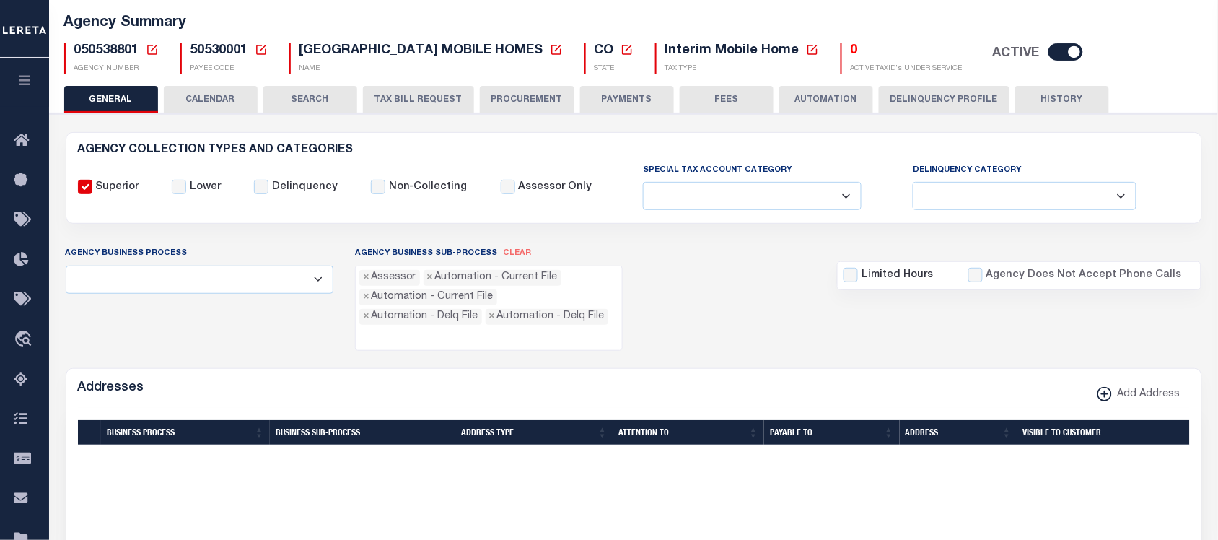
click at [535, 304] on ul "× Assessor × Automation - Current File × Automation - Current File × Automation…" at bounding box center [489, 305] width 267 height 78
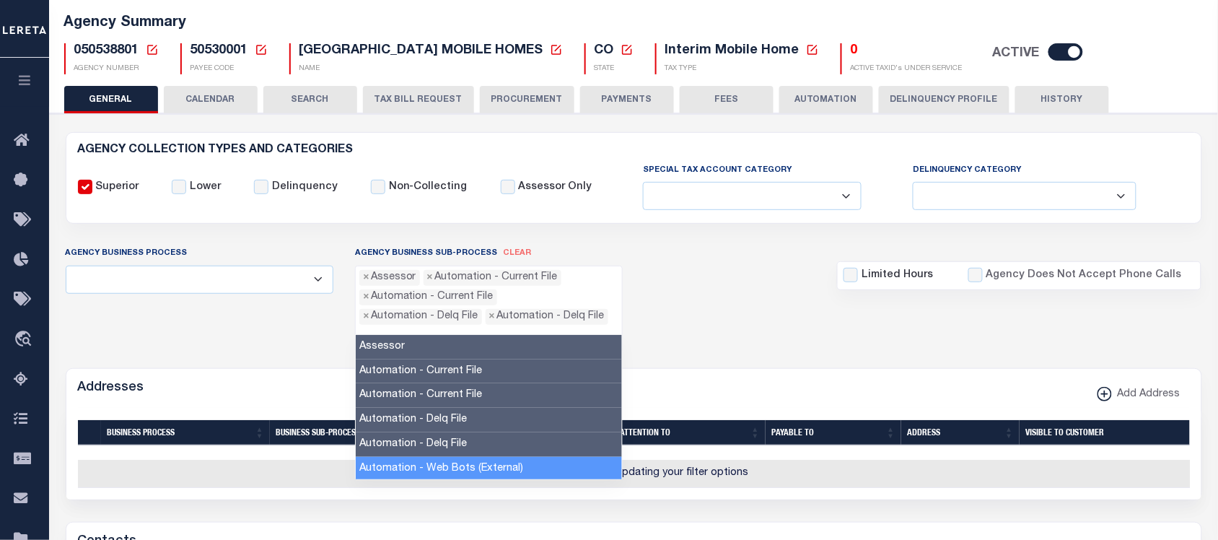
drag, startPoint x: 489, startPoint y: 462, endPoint x: 509, endPoint y: 303, distance: 160.7
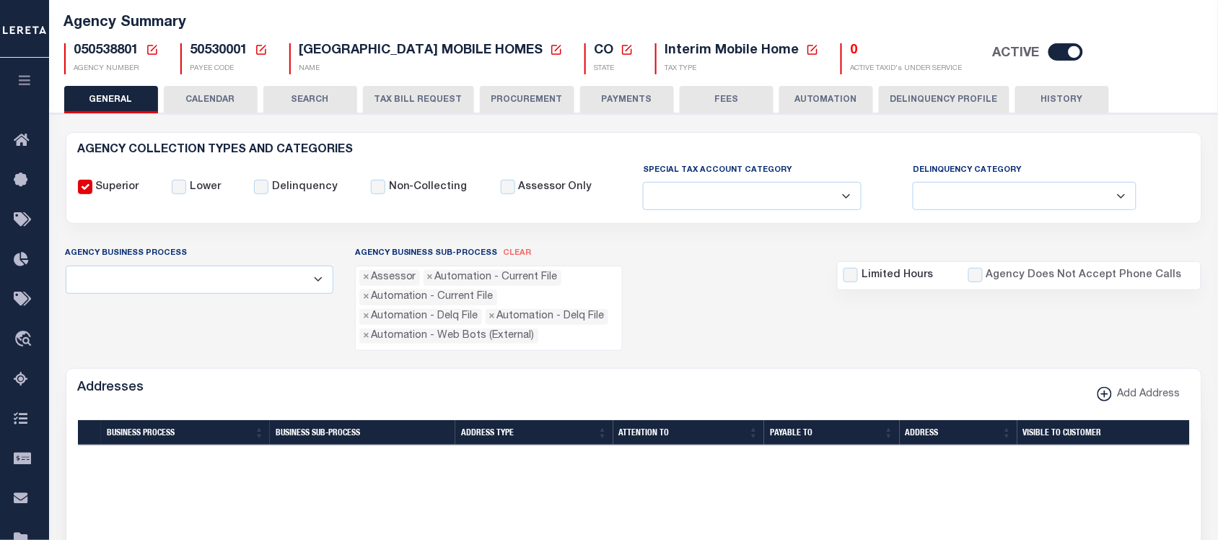
click at [509, 303] on ul "× Assessor × Automation - Current File × Automation - Current File × Automation…" at bounding box center [489, 305] width 267 height 78
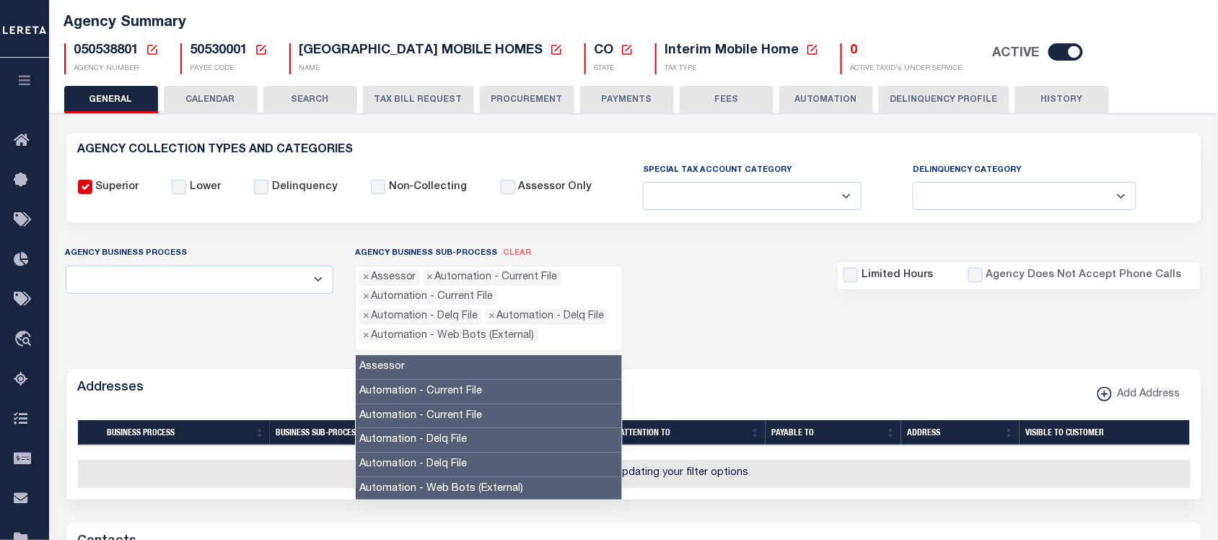
scroll to position [271, 0]
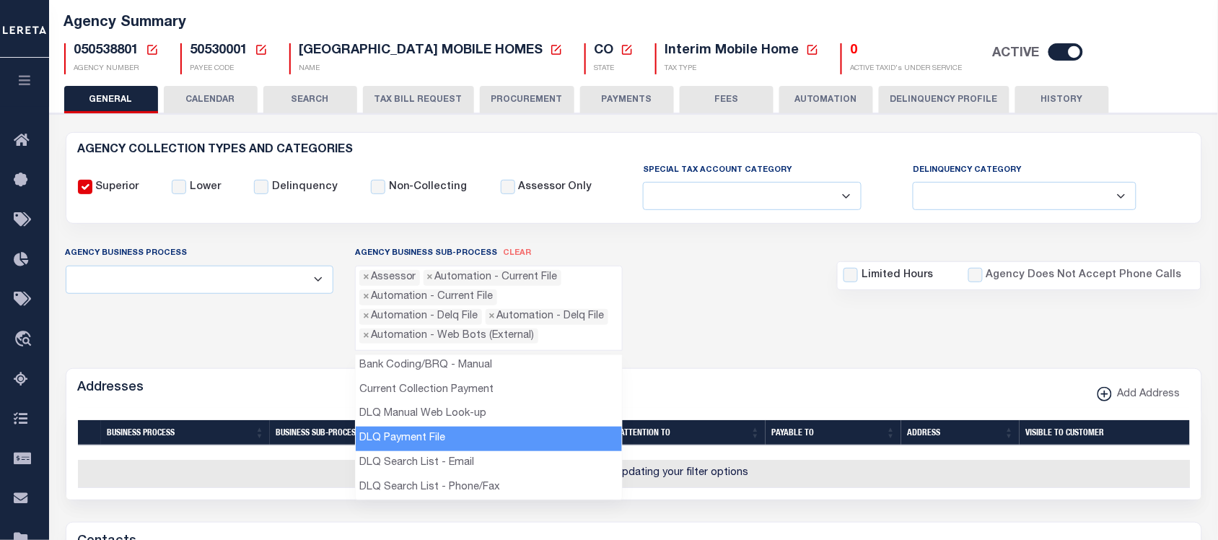
drag, startPoint x: 472, startPoint y: 429, endPoint x: 534, endPoint y: 340, distance: 107.8
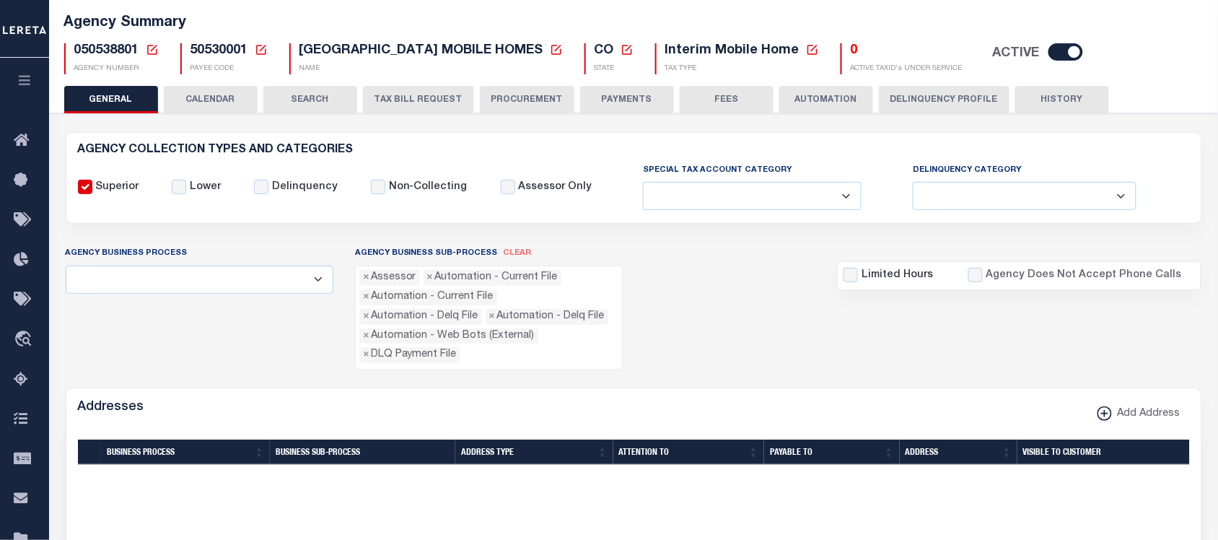
click at [539, 339] on ul "× Assessor × Automation - Current File × Automation - Current File × Automation…" at bounding box center [489, 314] width 267 height 97
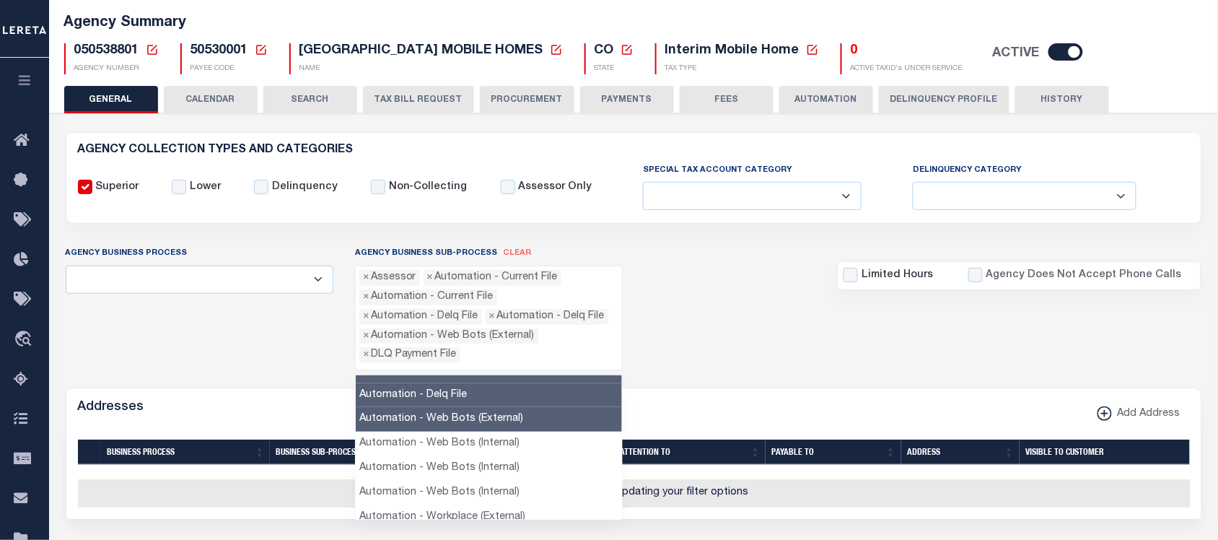
scroll to position [180, 0]
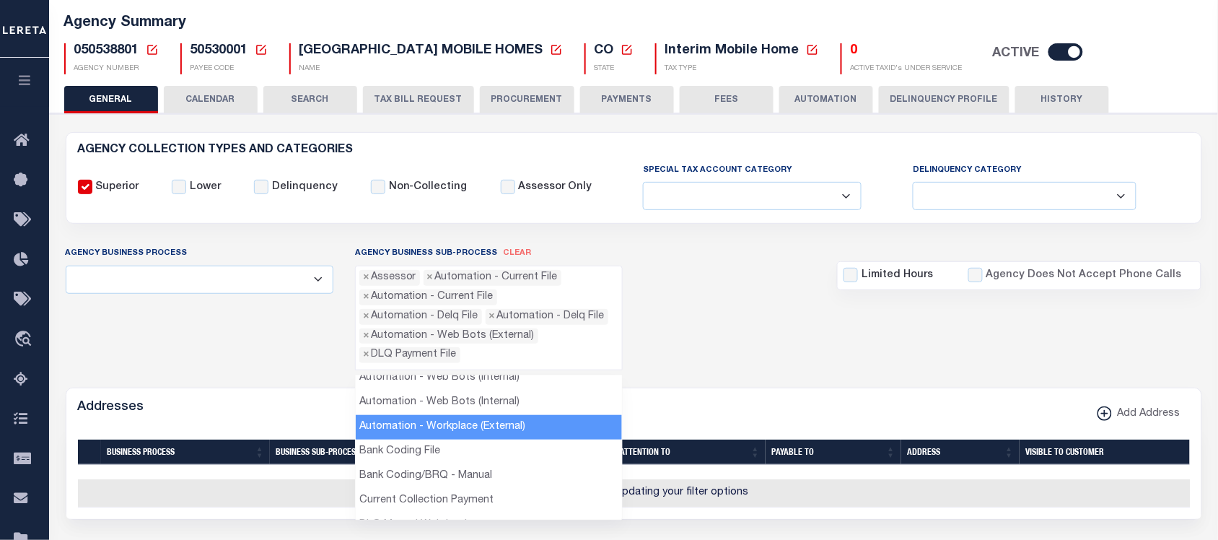
click at [462, 431] on li "Automation - Workplace (External)" at bounding box center [489, 427] width 267 height 25
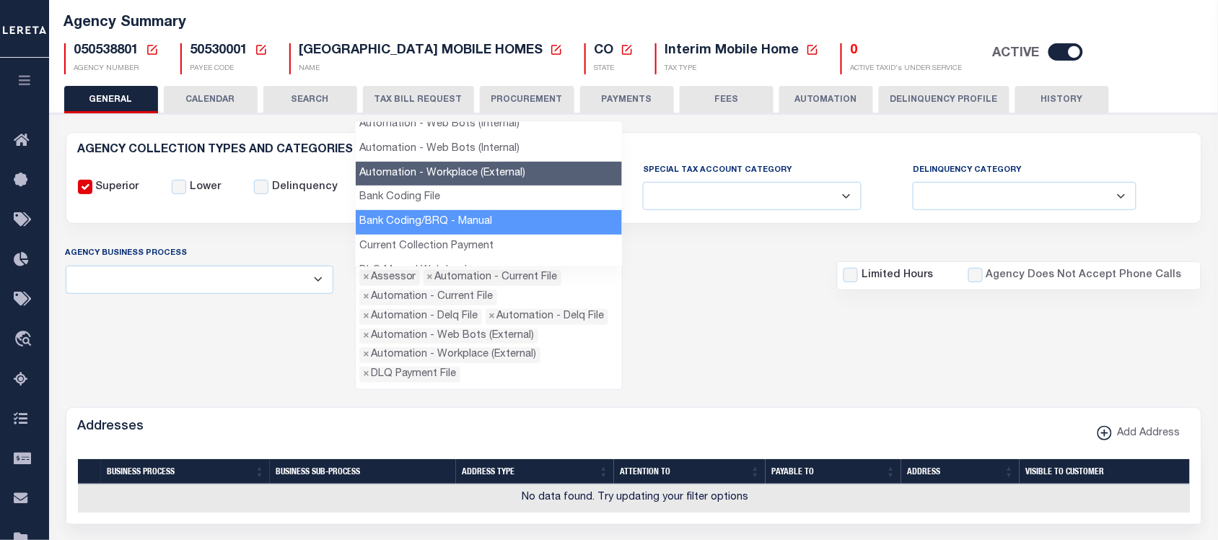
click at [480, 222] on li "Bank Coding/BRQ - Manual" at bounding box center [489, 222] width 267 height 25
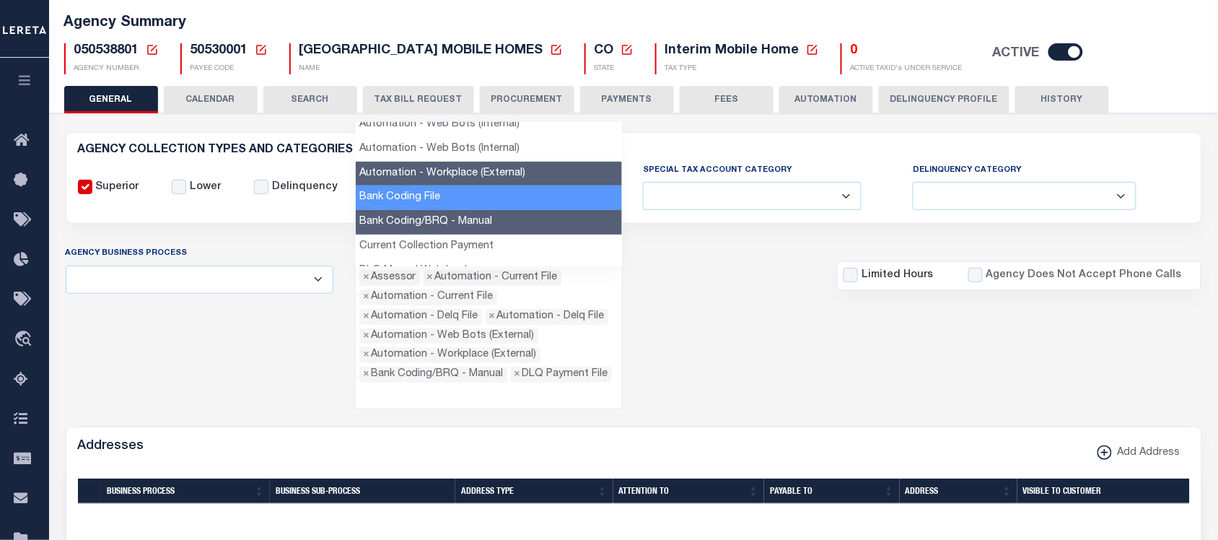
click at [420, 200] on li "Bank Coding File" at bounding box center [489, 197] width 267 height 25
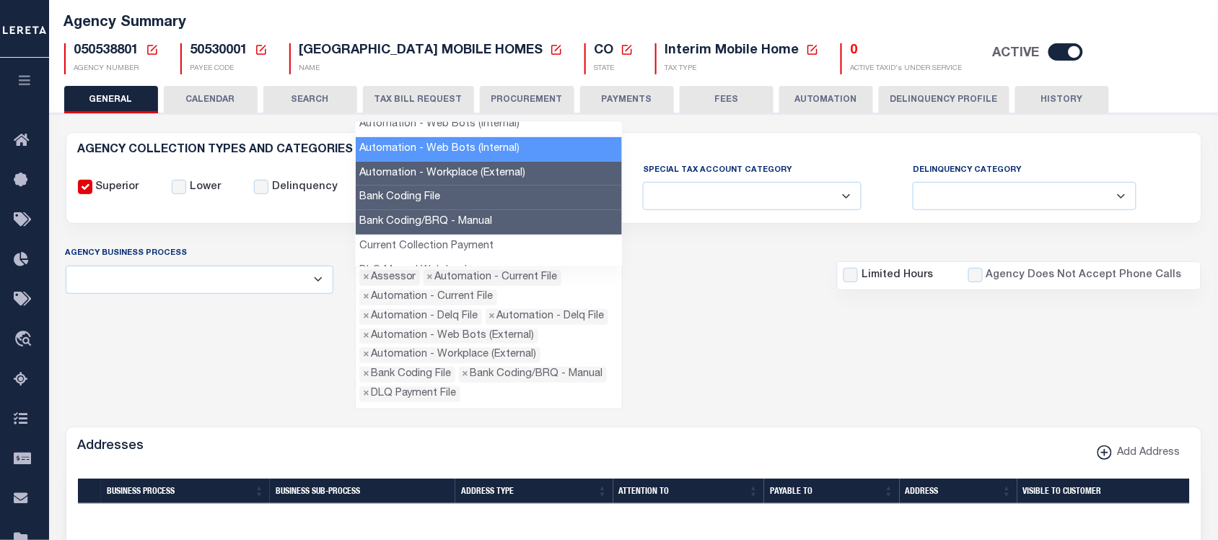
click at [424, 149] on li "Automation - Web Bots (Internal)" at bounding box center [489, 149] width 267 height 25
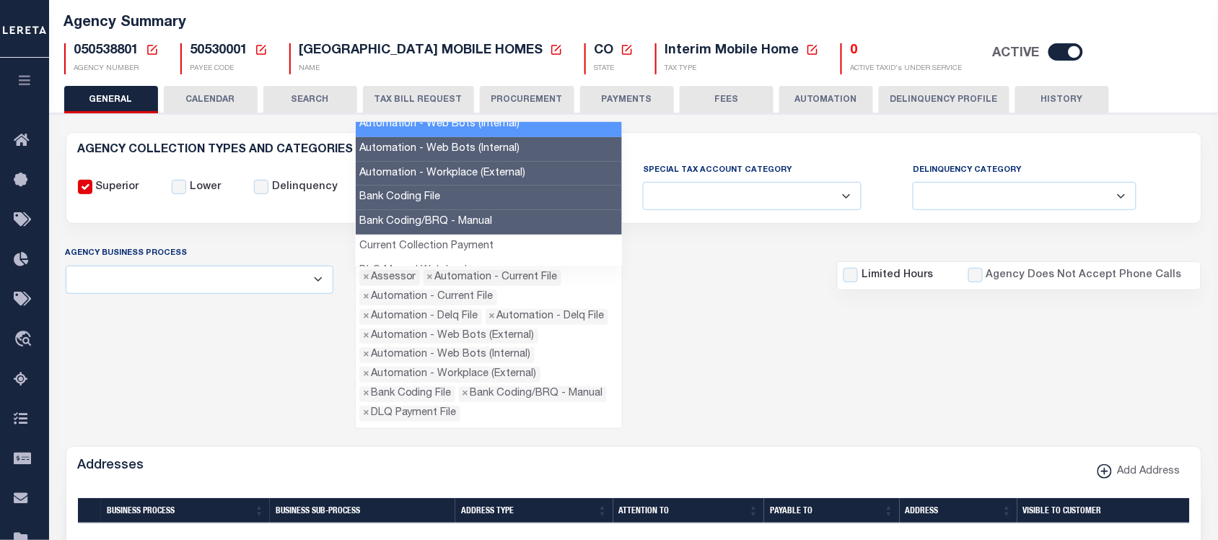
click at [424, 127] on li "Automation - Web Bots (Internal)" at bounding box center [489, 125] width 267 height 25
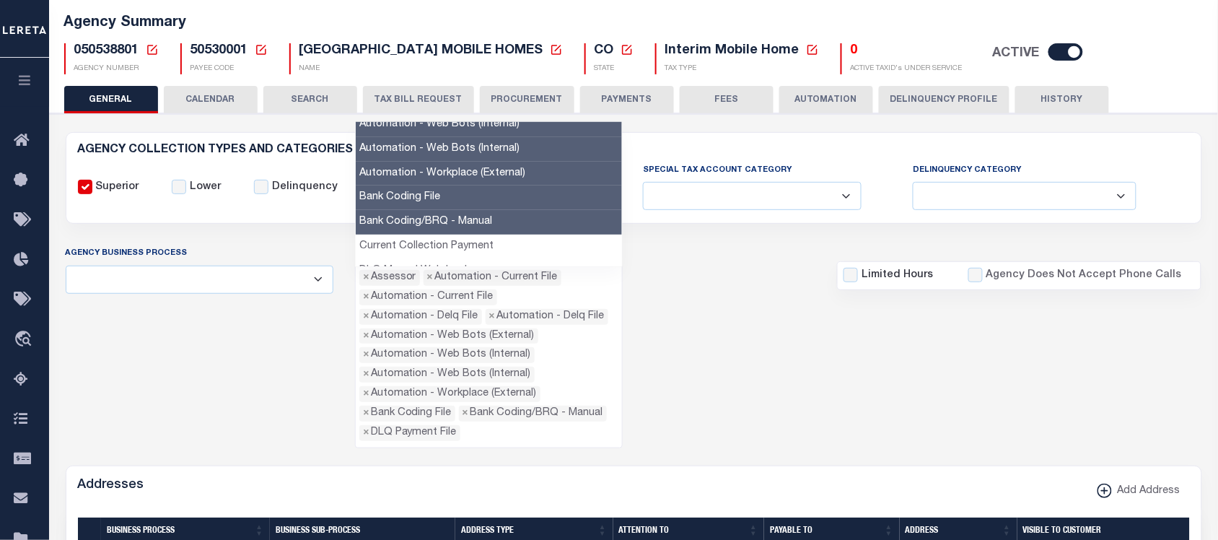
click at [448, 240] on li "Current Collection Payment" at bounding box center [489, 246] width 267 height 25
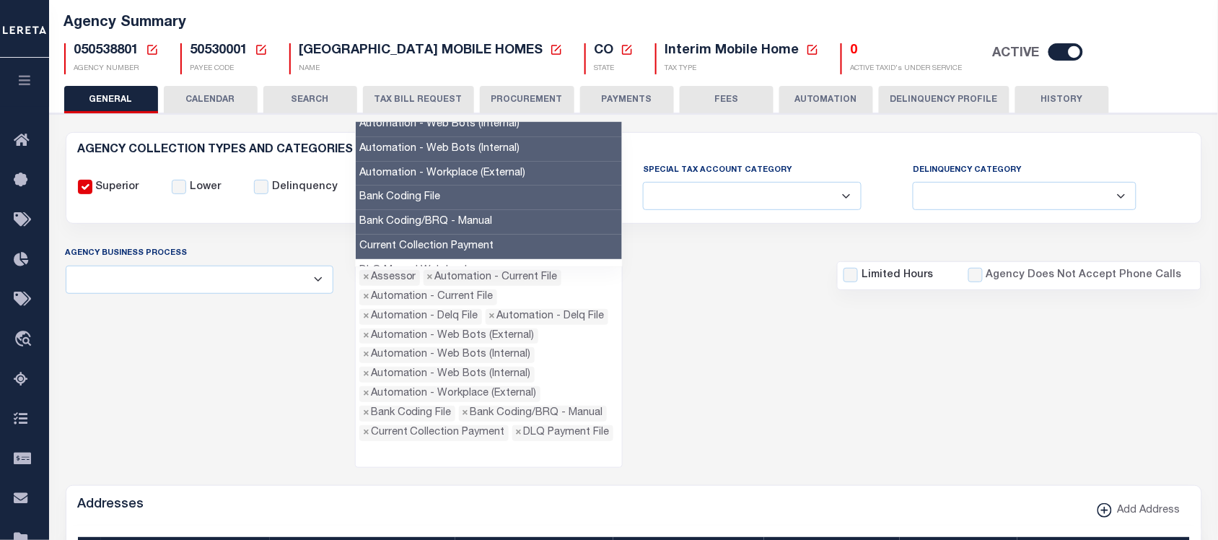
click at [689, 322] on div "Agency Business Process All Automation Bill Request Delinquency Payment Delinqu…" at bounding box center [634, 355] width 1158 height 221
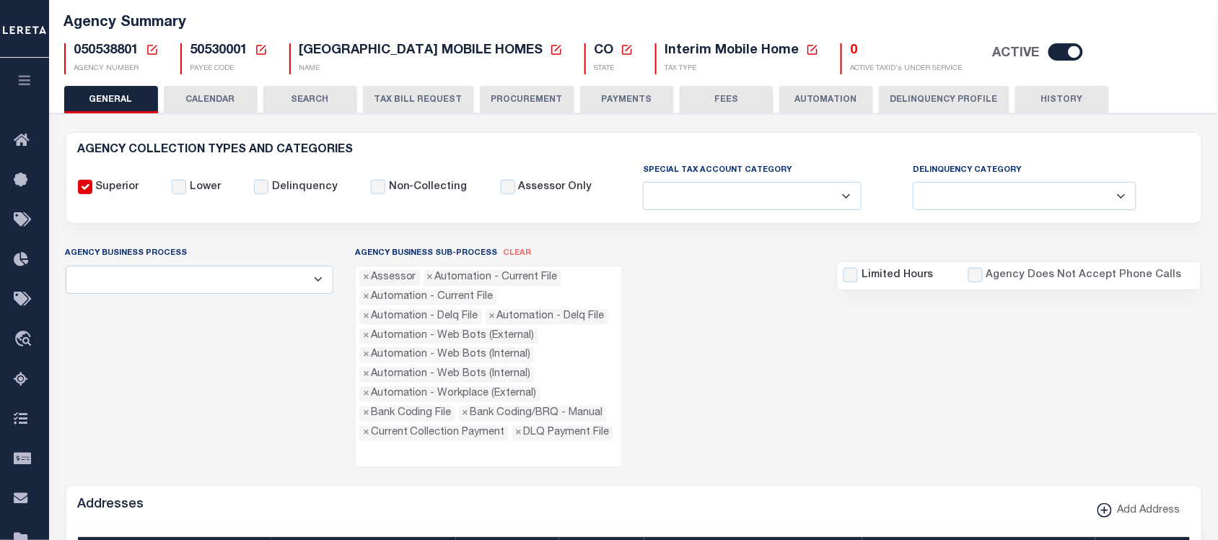
click at [506, 250] on span "clear" at bounding box center [517, 253] width 28 height 8
select select
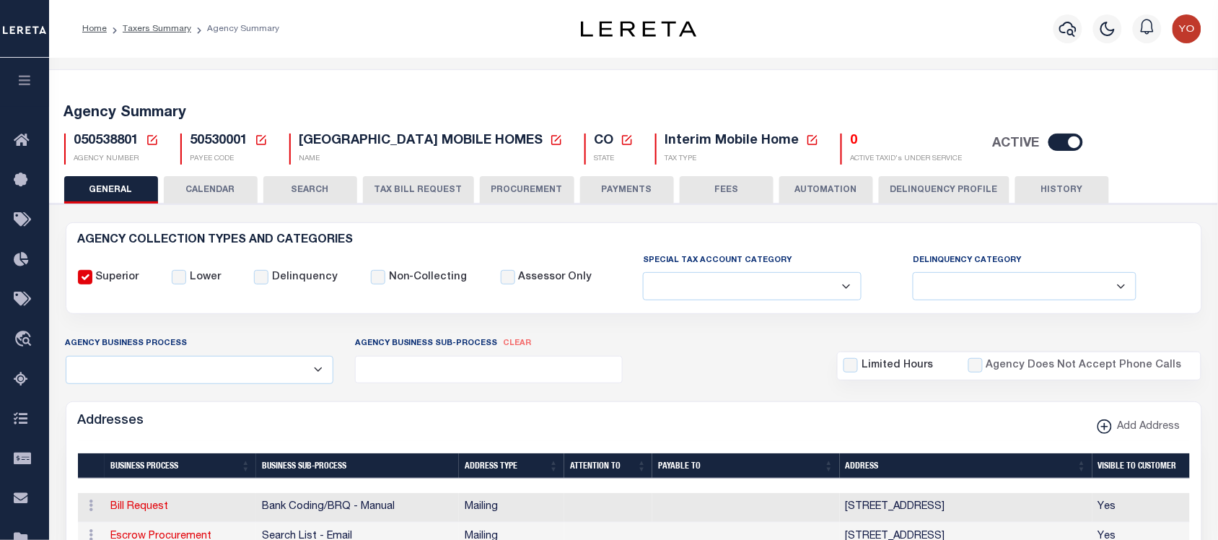
scroll to position [90, 0]
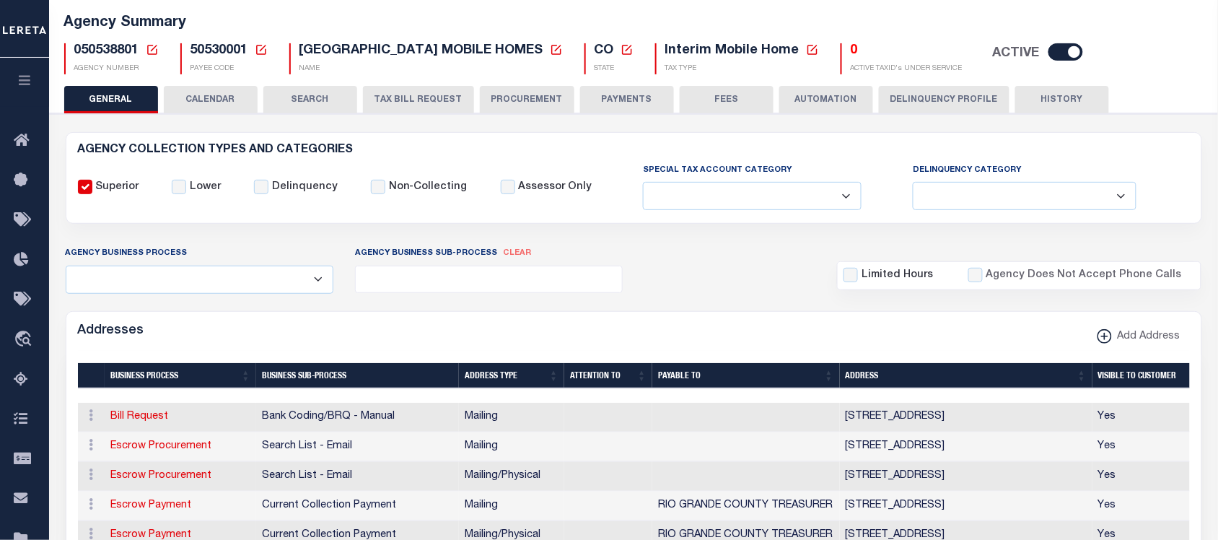
click at [253, 102] on button "CALENDAR" at bounding box center [211, 99] width 94 height 27
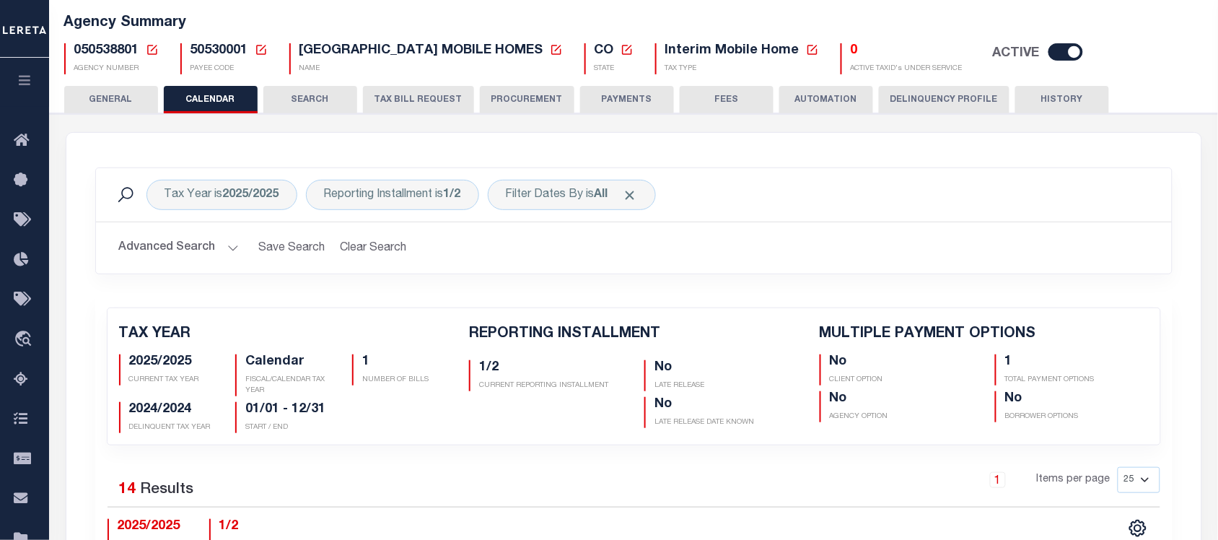
checkbox input "false"
type input "1"
click at [200, 249] on button "Advanced Search" at bounding box center [179, 248] width 120 height 28
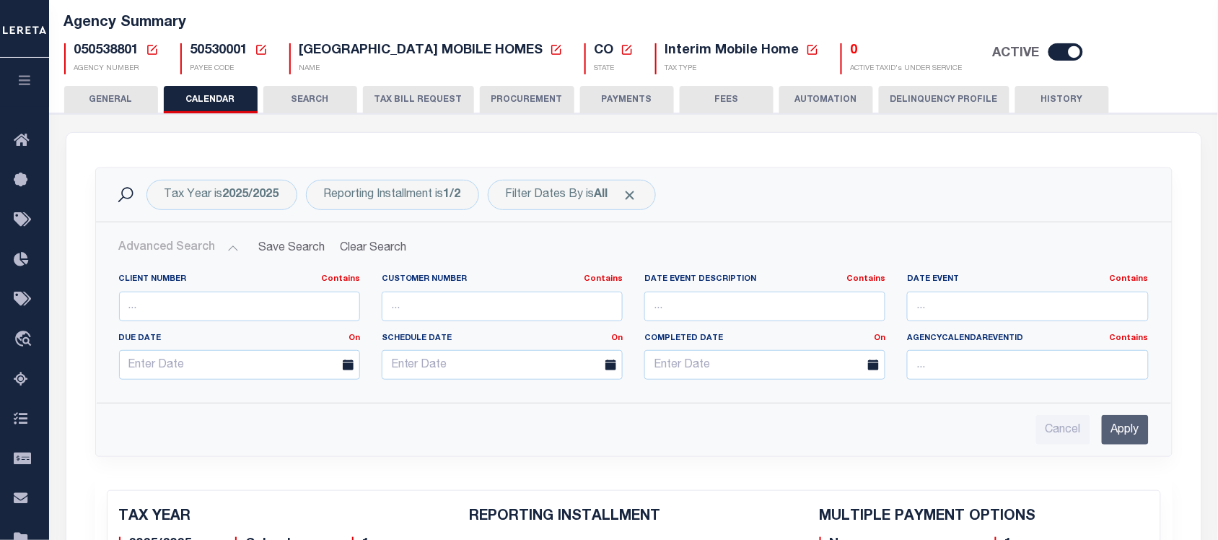
click at [201, 249] on button "Advanced Search" at bounding box center [179, 248] width 120 height 28
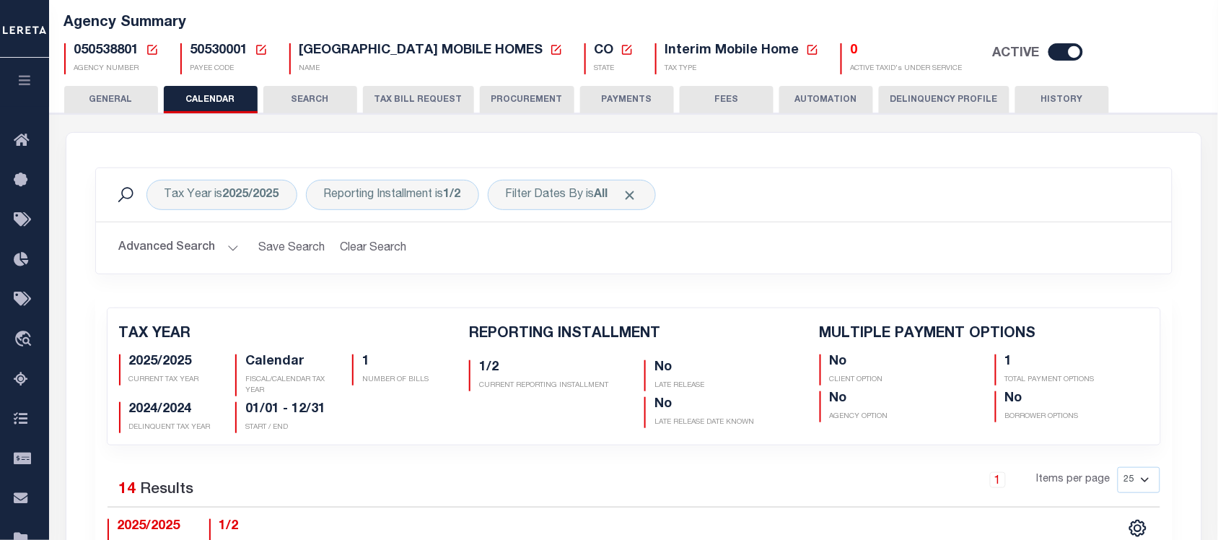
click at [201, 249] on button "Advanced Search" at bounding box center [179, 248] width 120 height 28
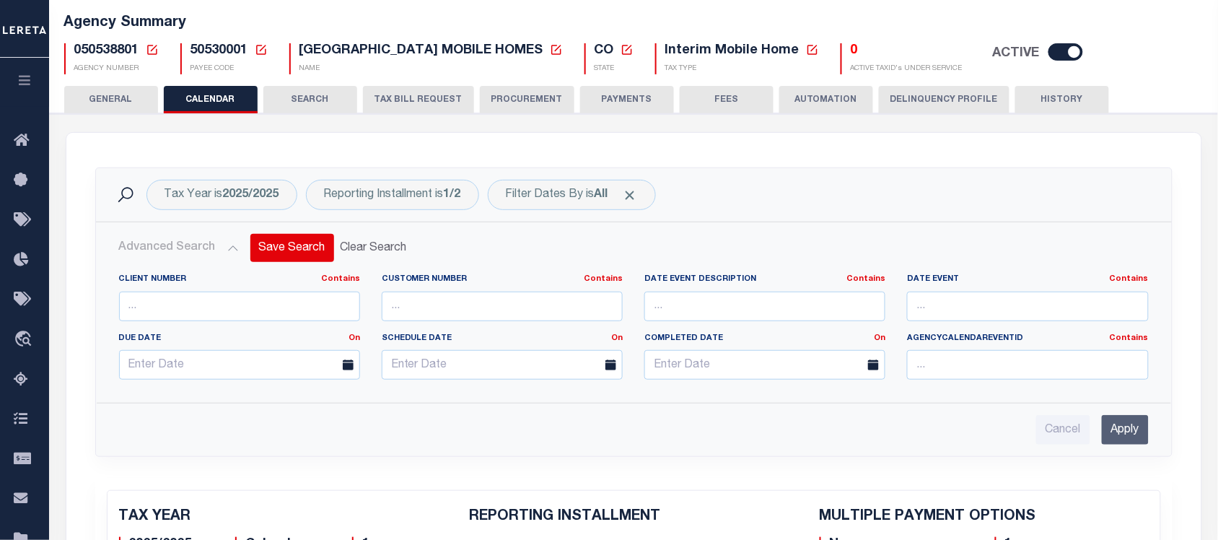
scroll to position [180, 0]
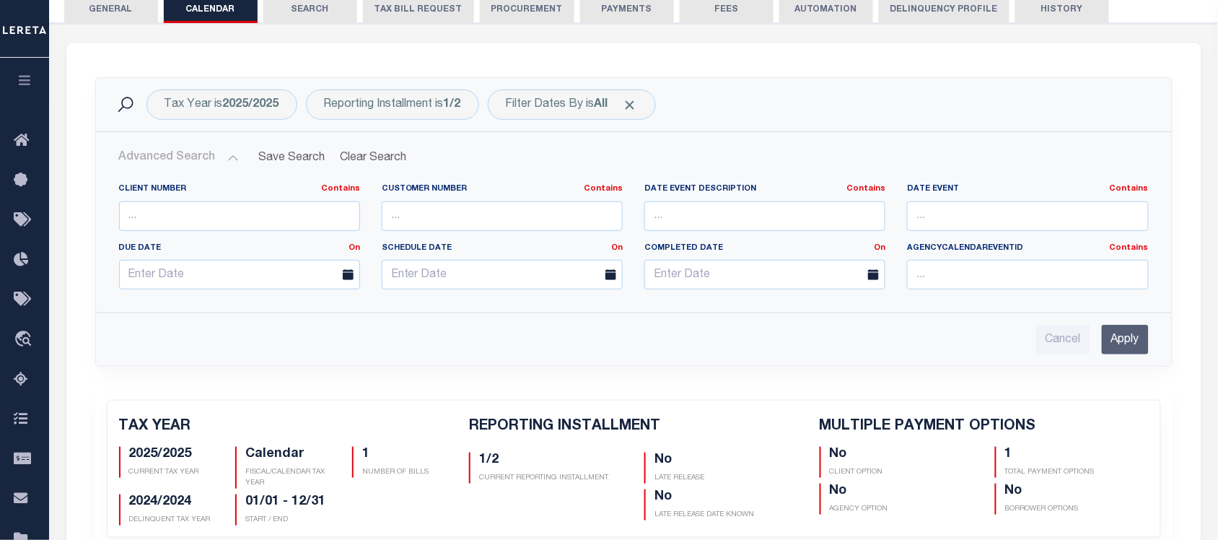
click at [193, 156] on button "Advanced Search" at bounding box center [179, 158] width 120 height 28
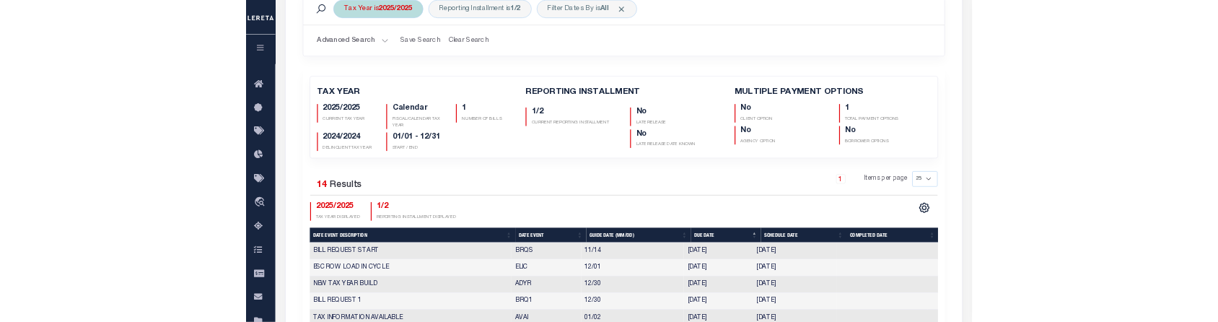
scroll to position [90, 0]
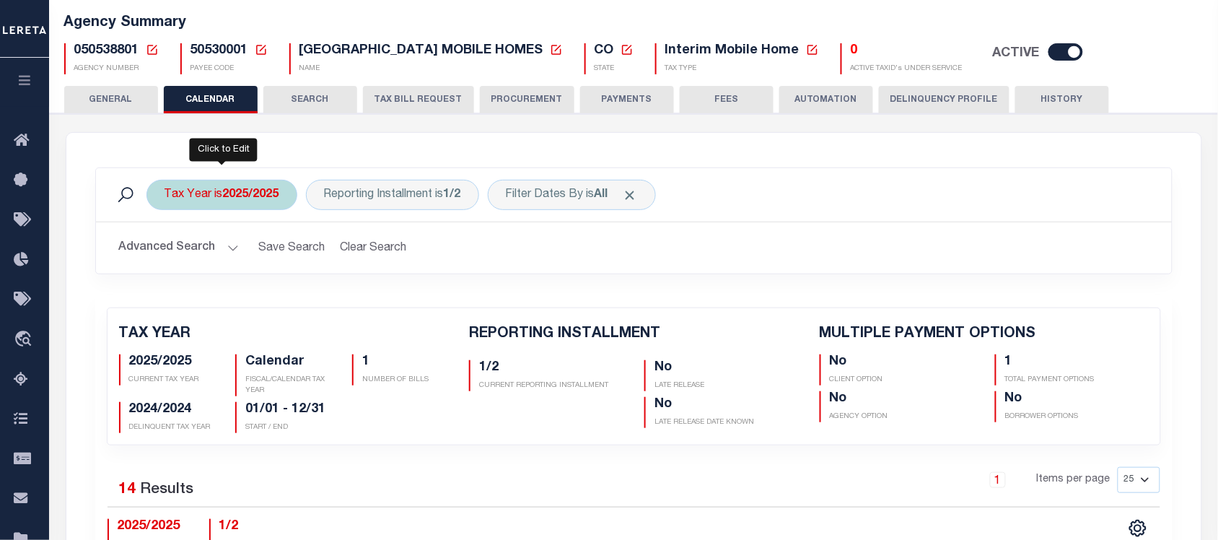
click at [182, 206] on div "Tax Year is 2025/2025" at bounding box center [221, 195] width 151 height 30
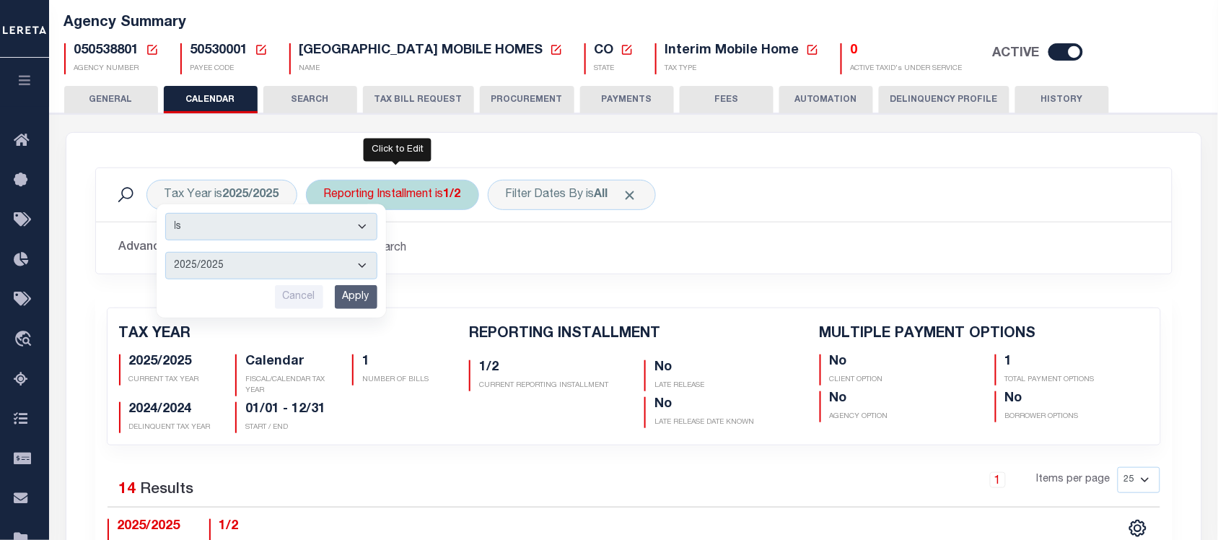
click at [384, 180] on div "Reporting Installment is 1/2" at bounding box center [392, 195] width 173 height 30
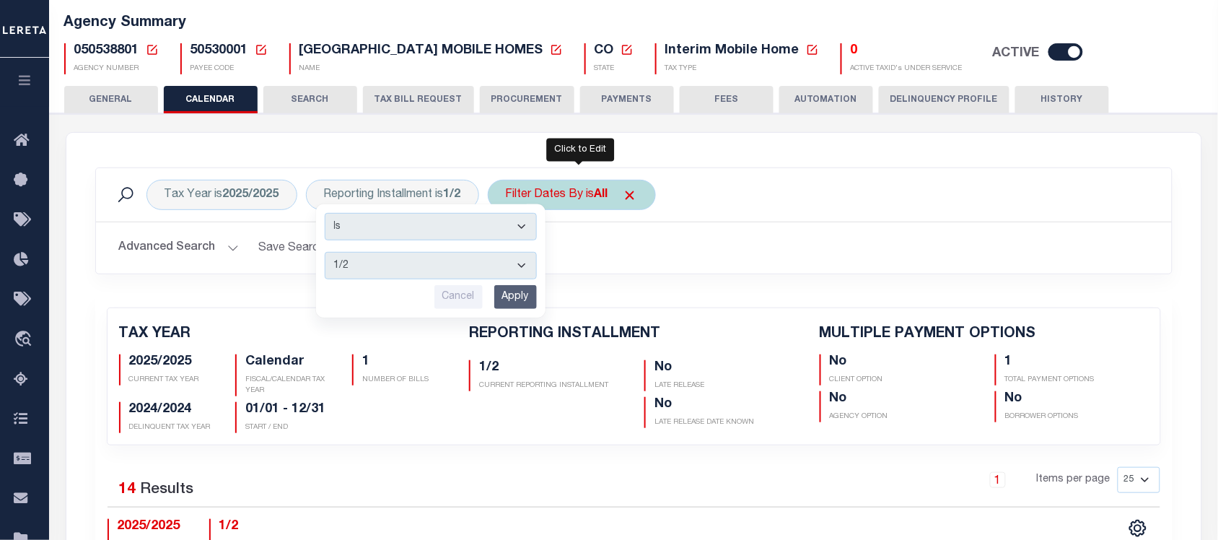
click at [553, 195] on div "Filter Dates By is All" at bounding box center [572, 195] width 168 height 30
select select "0"
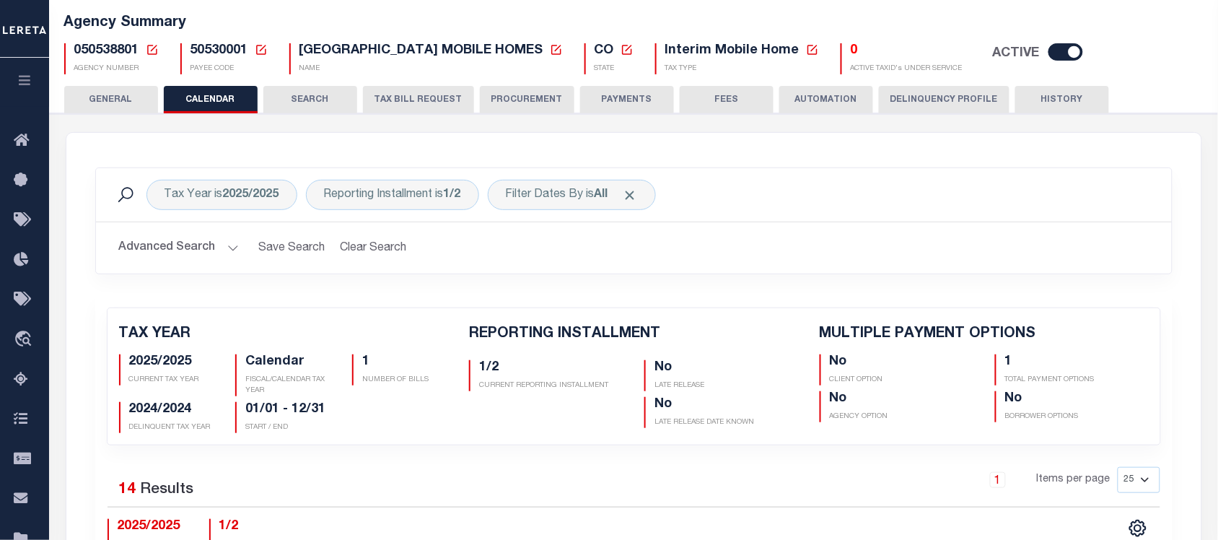
click at [154, 260] on button "Advanced Search" at bounding box center [179, 248] width 120 height 28
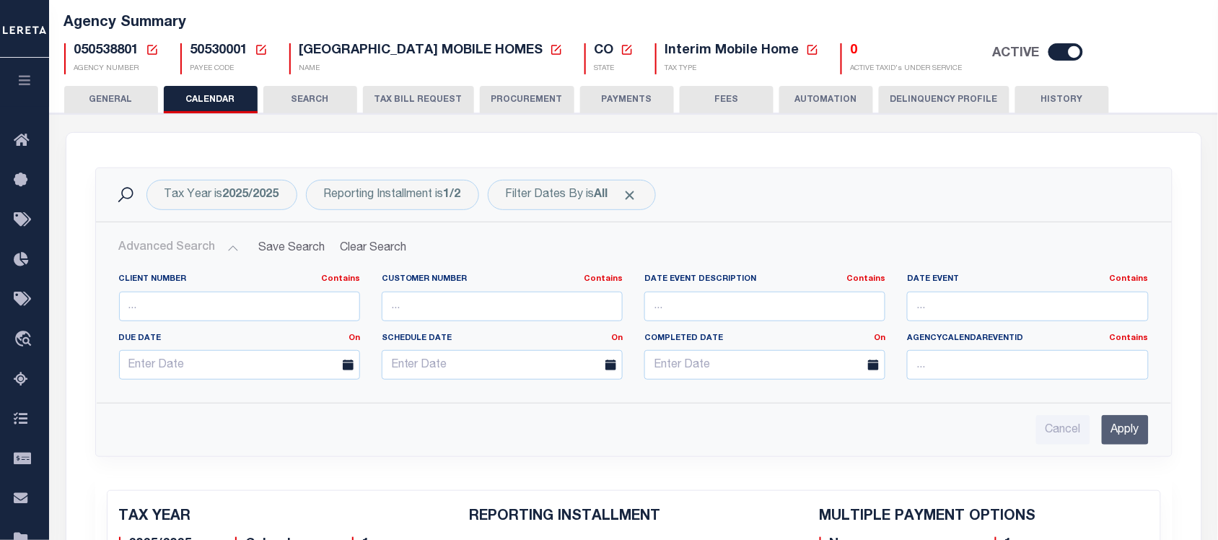
drag, startPoint x: 197, startPoint y: 101, endPoint x: 134, endPoint y: 153, distance: 81.5
